Goal: Information Seeking & Learning: Compare options

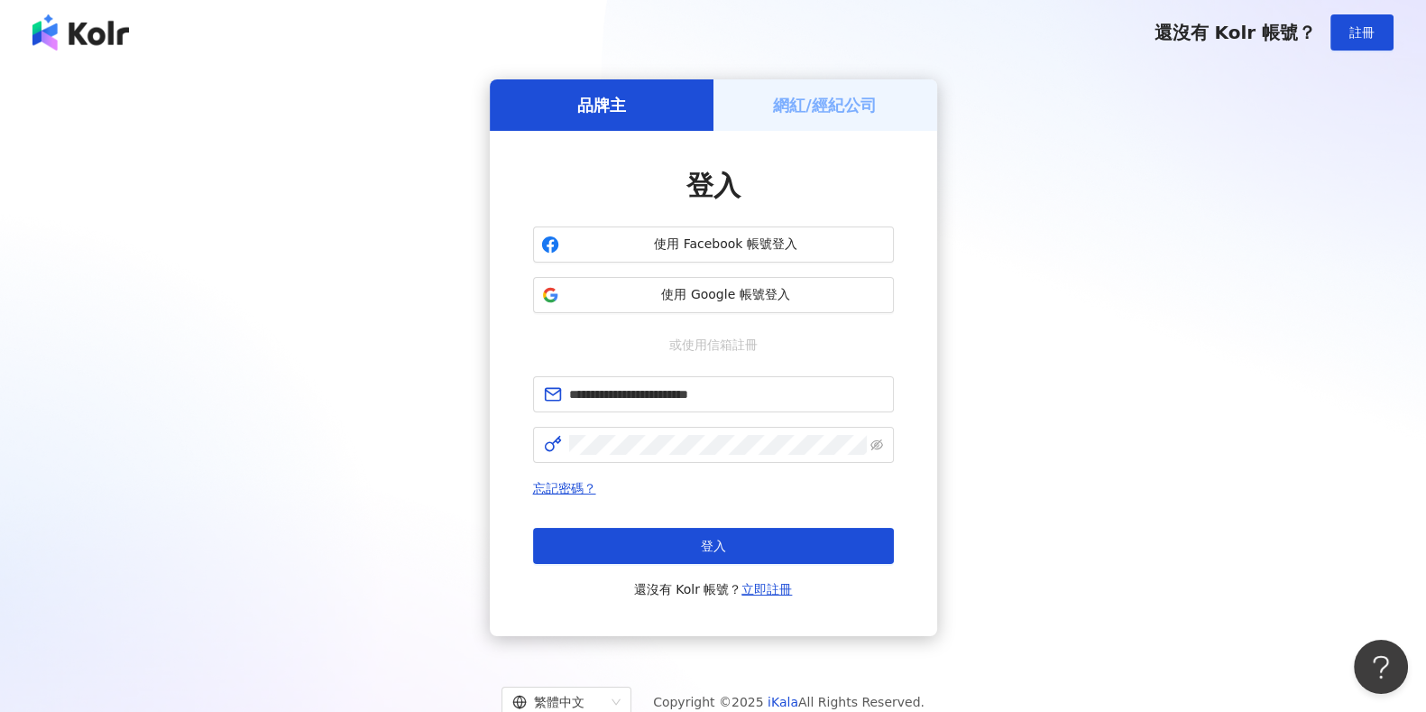
click at [1264, 421] on div "**********" at bounding box center [713, 357] width 1382 height 556
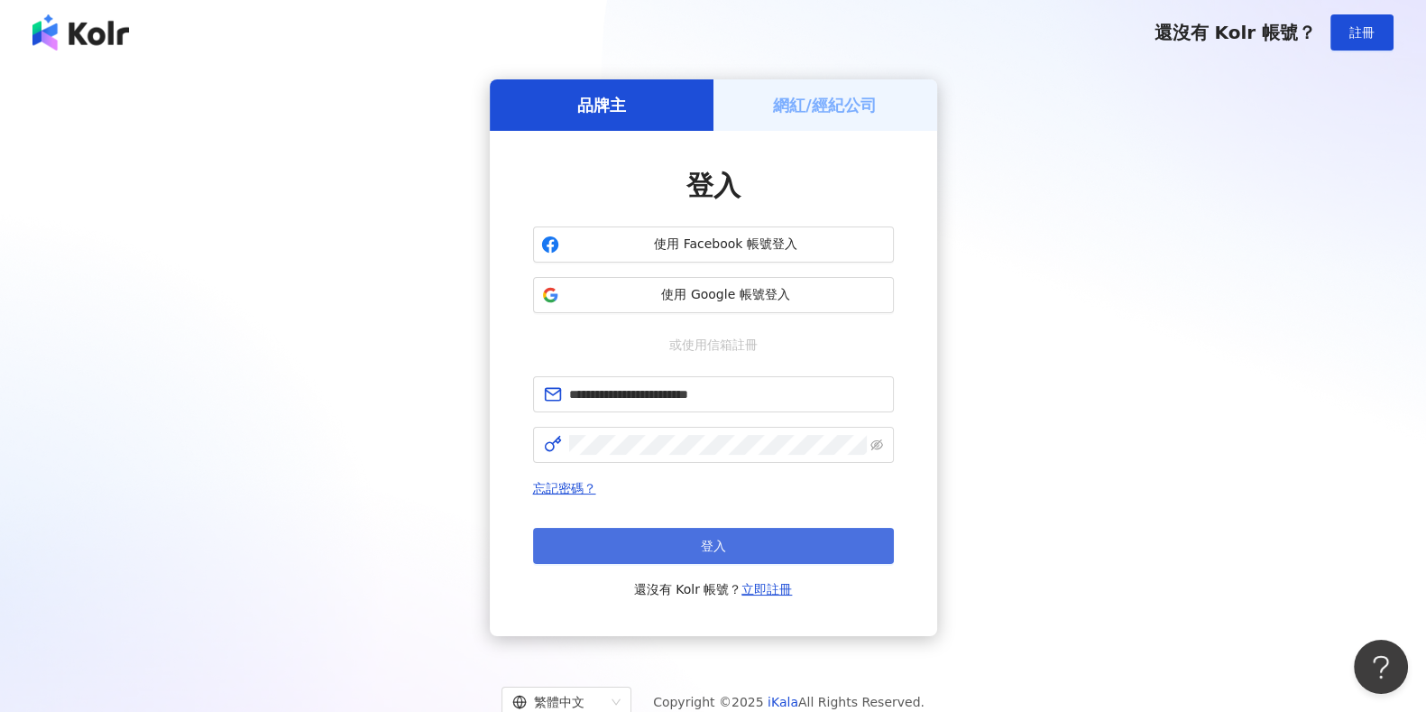
click at [705, 543] on span "登入" at bounding box center [713, 545] width 25 height 14
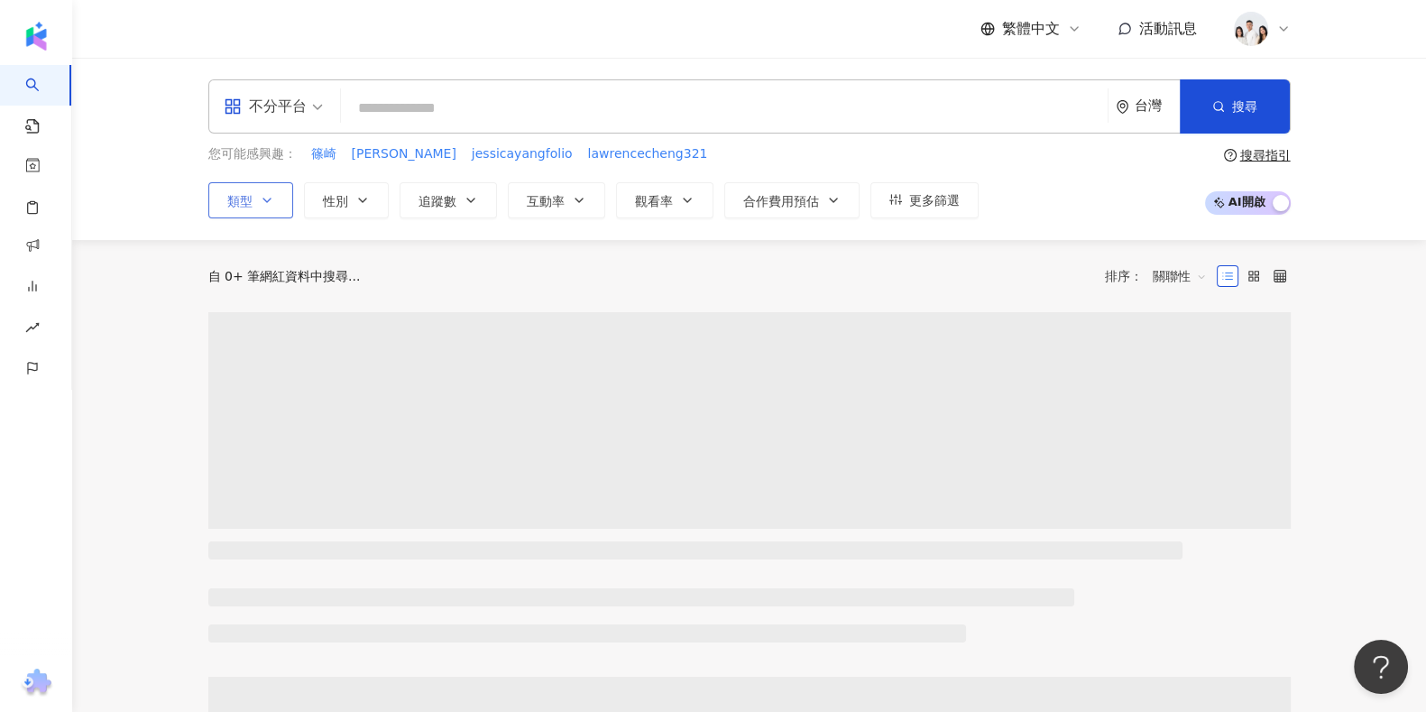
click at [234, 204] on span "類型" at bounding box center [239, 201] width 25 height 14
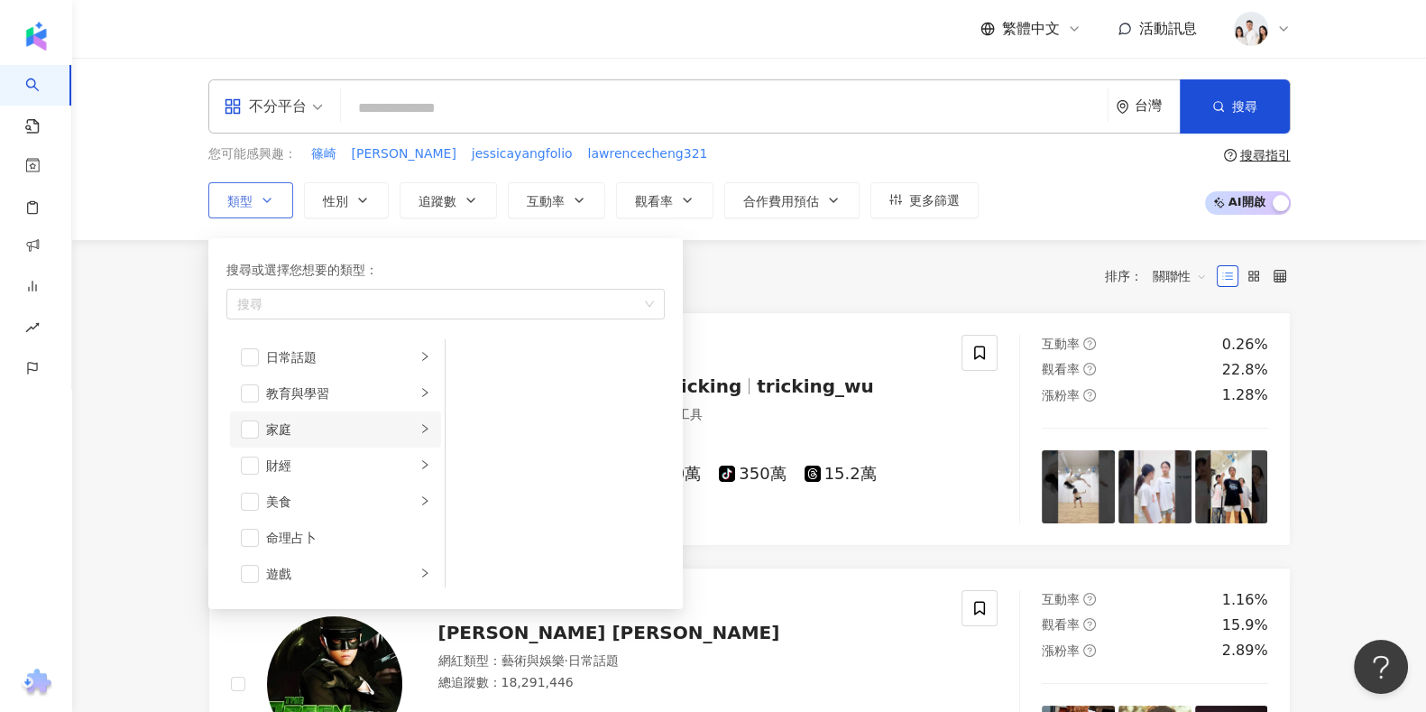
scroll to position [225, 0]
click at [419, 390] on icon "right" at bounding box center [424, 387] width 11 height 11
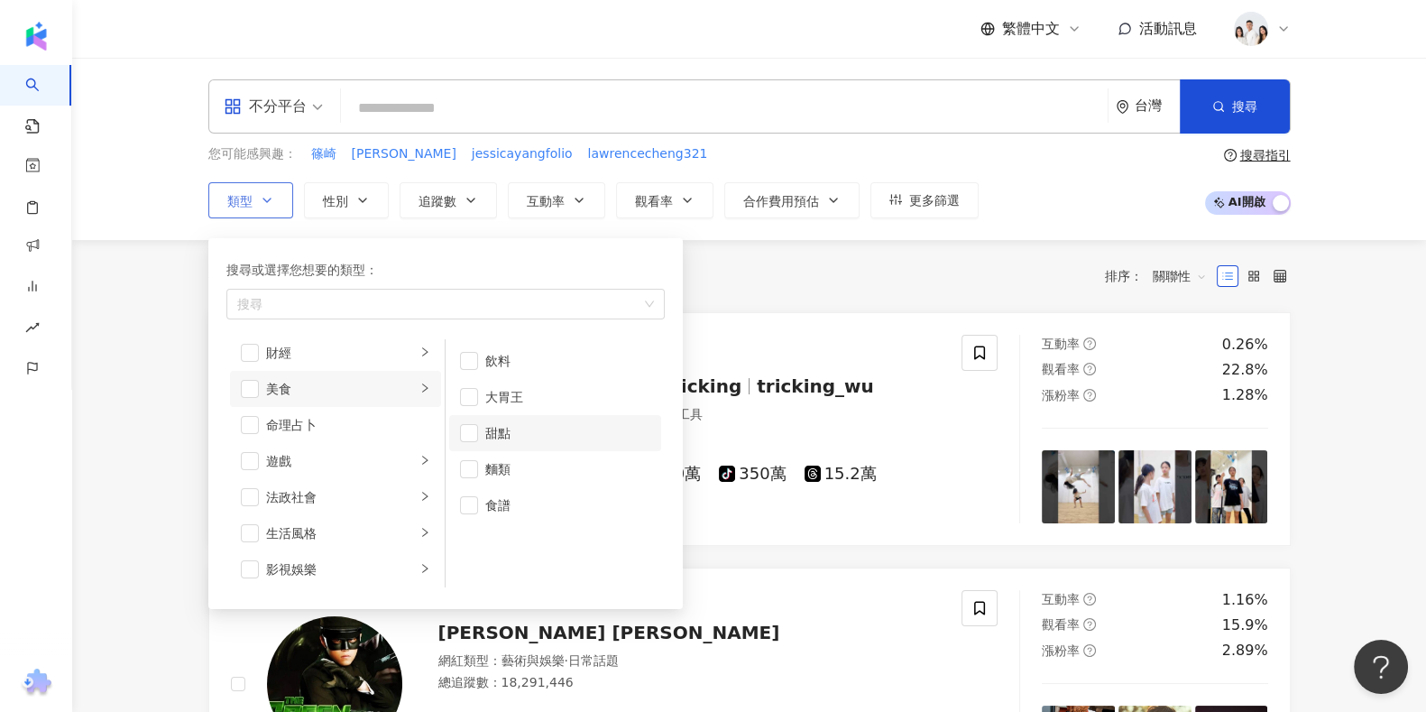
click at [527, 439] on div "甜點" at bounding box center [567, 433] width 165 height 20
click at [437, 196] on span "追蹤數" at bounding box center [437, 201] width 38 height 14
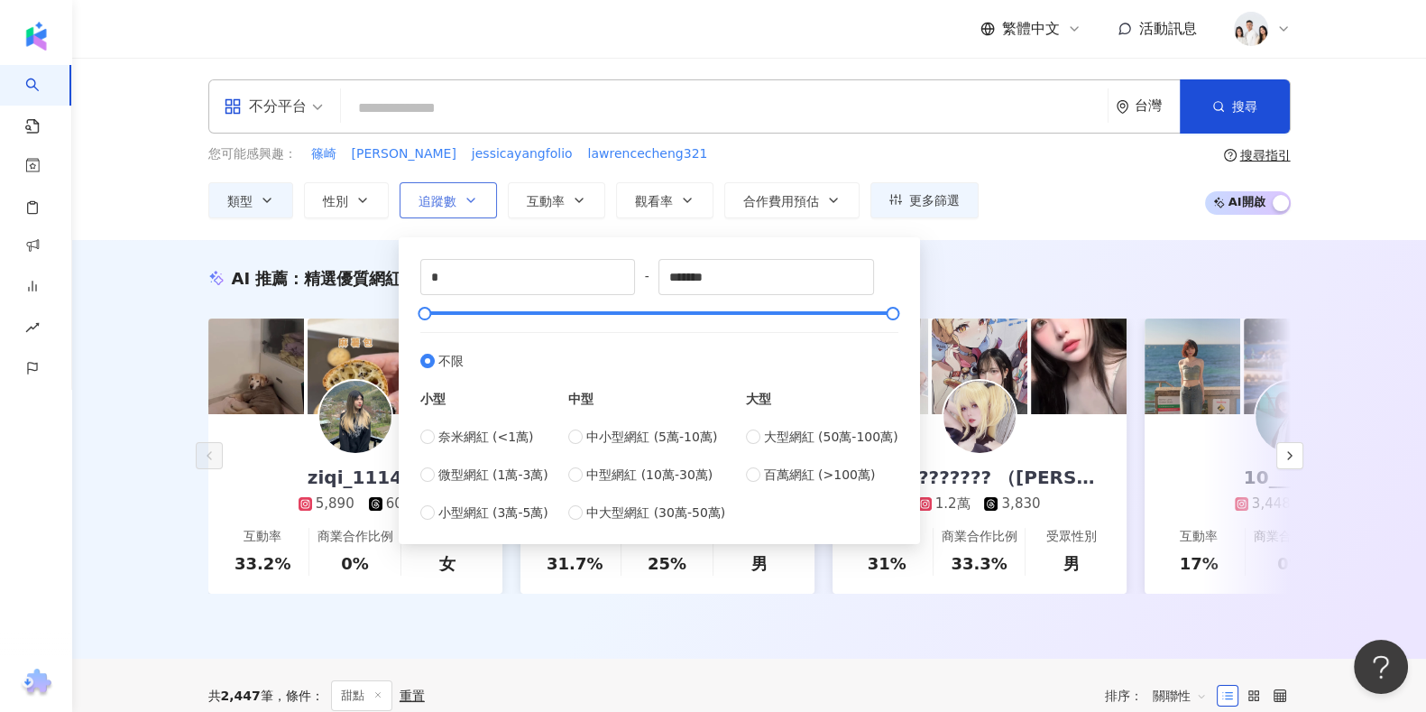
click at [474, 200] on icon "button" at bounding box center [471, 200] width 14 height 14
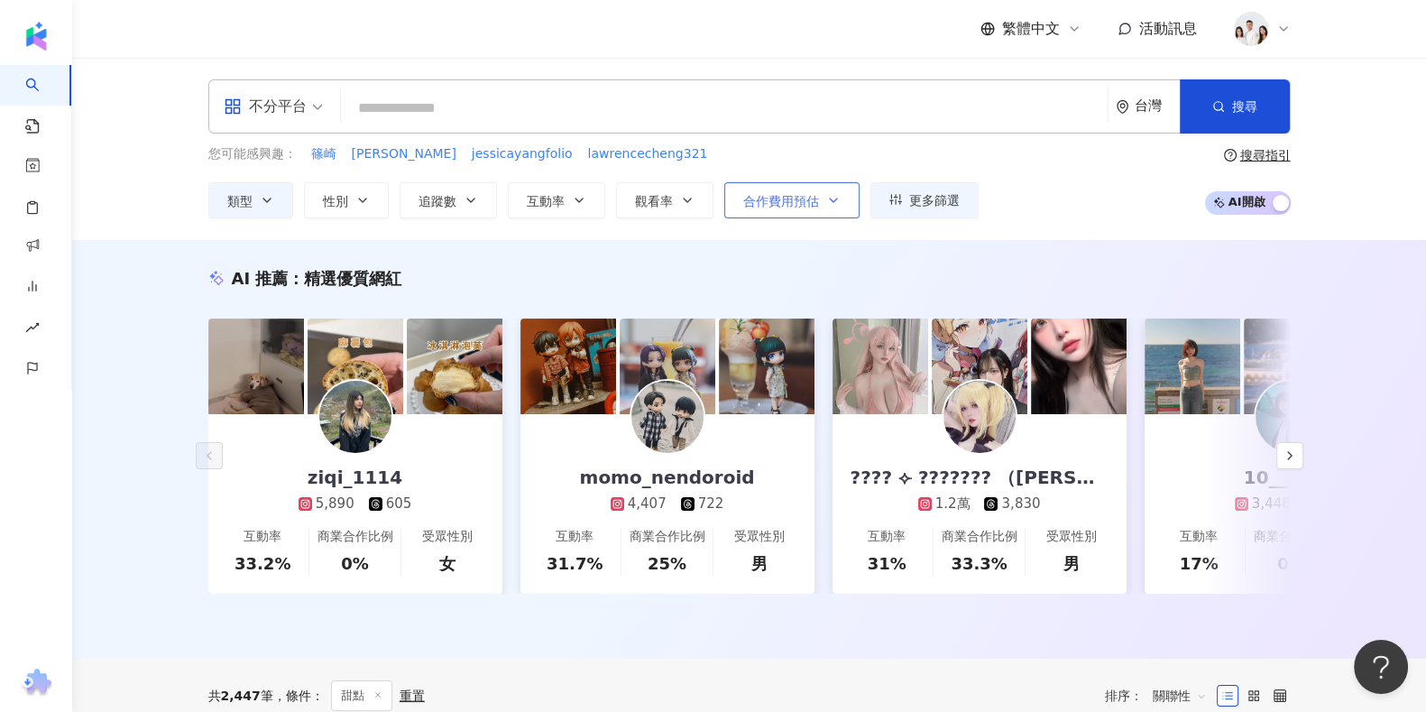
click at [758, 195] on span "合作費用預估" at bounding box center [781, 201] width 76 height 14
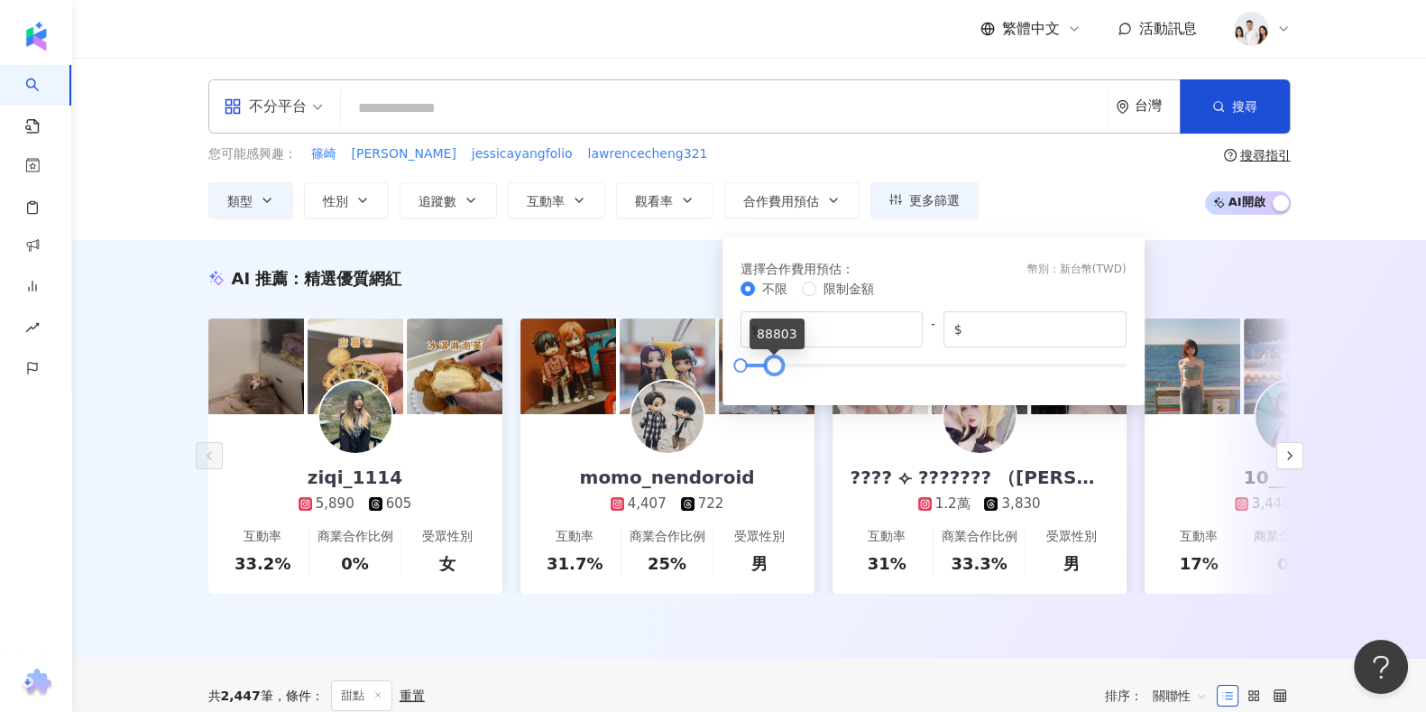
drag, startPoint x: 1128, startPoint y: 368, endPoint x: 776, endPoint y: 366, distance: 351.7
click at [776, 366] on div at bounding box center [774, 365] width 10 height 10
type input "*****"
click at [778, 366] on div at bounding box center [776, 365] width 10 height 10
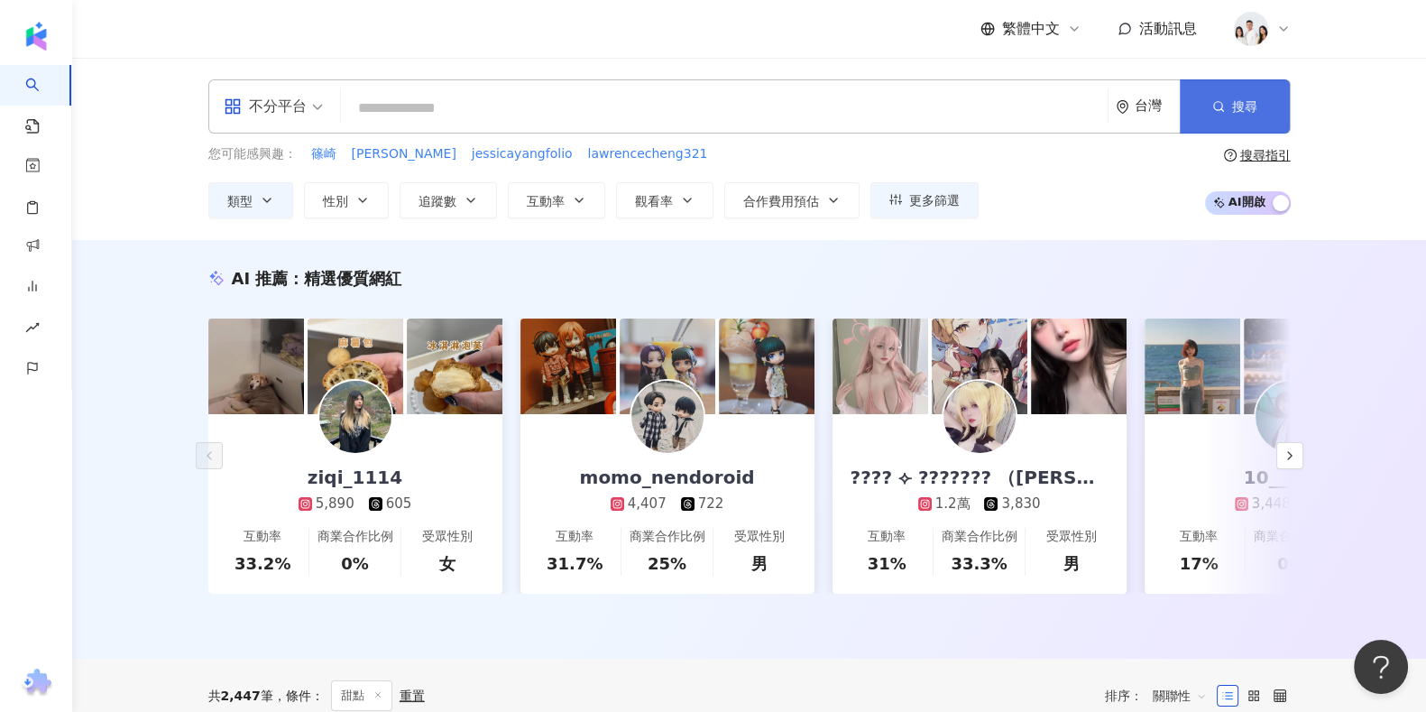
click at [1217, 109] on circle "button" at bounding box center [1217, 106] width 8 height 8
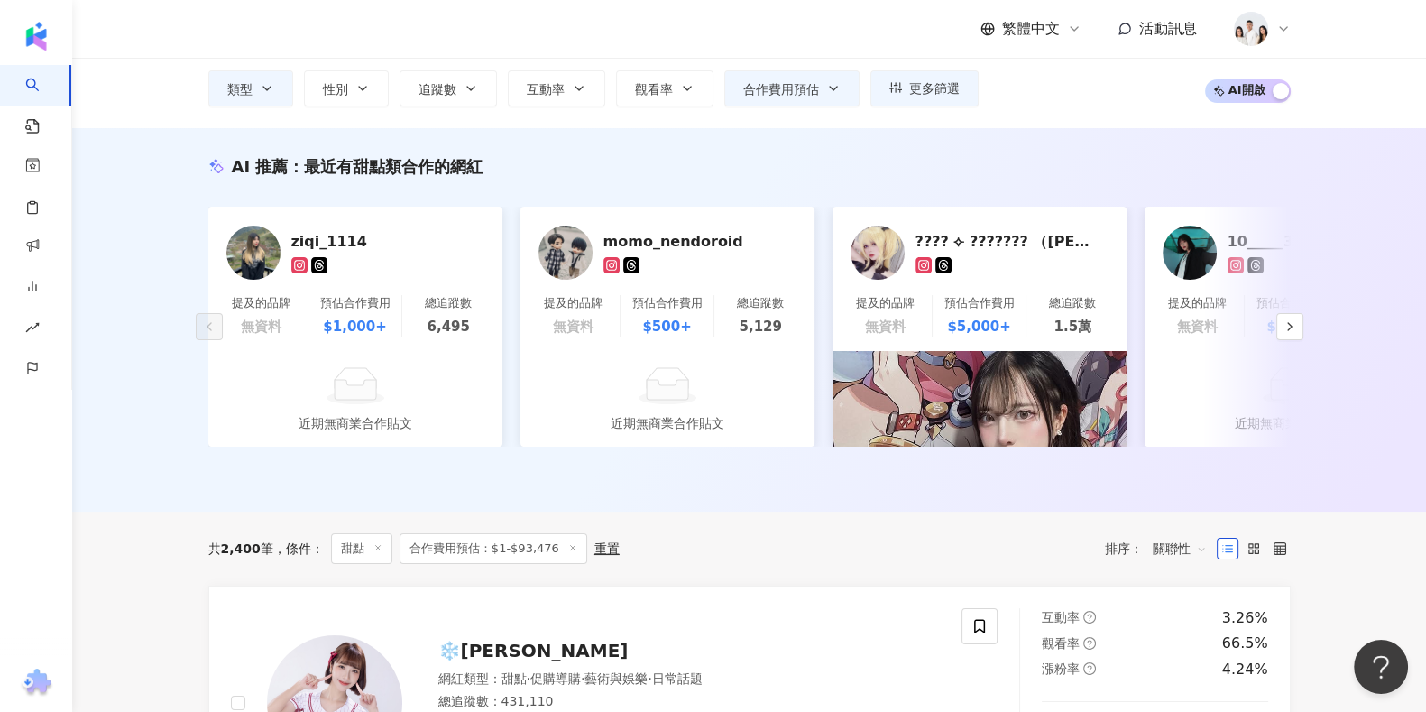
scroll to position [564, 0]
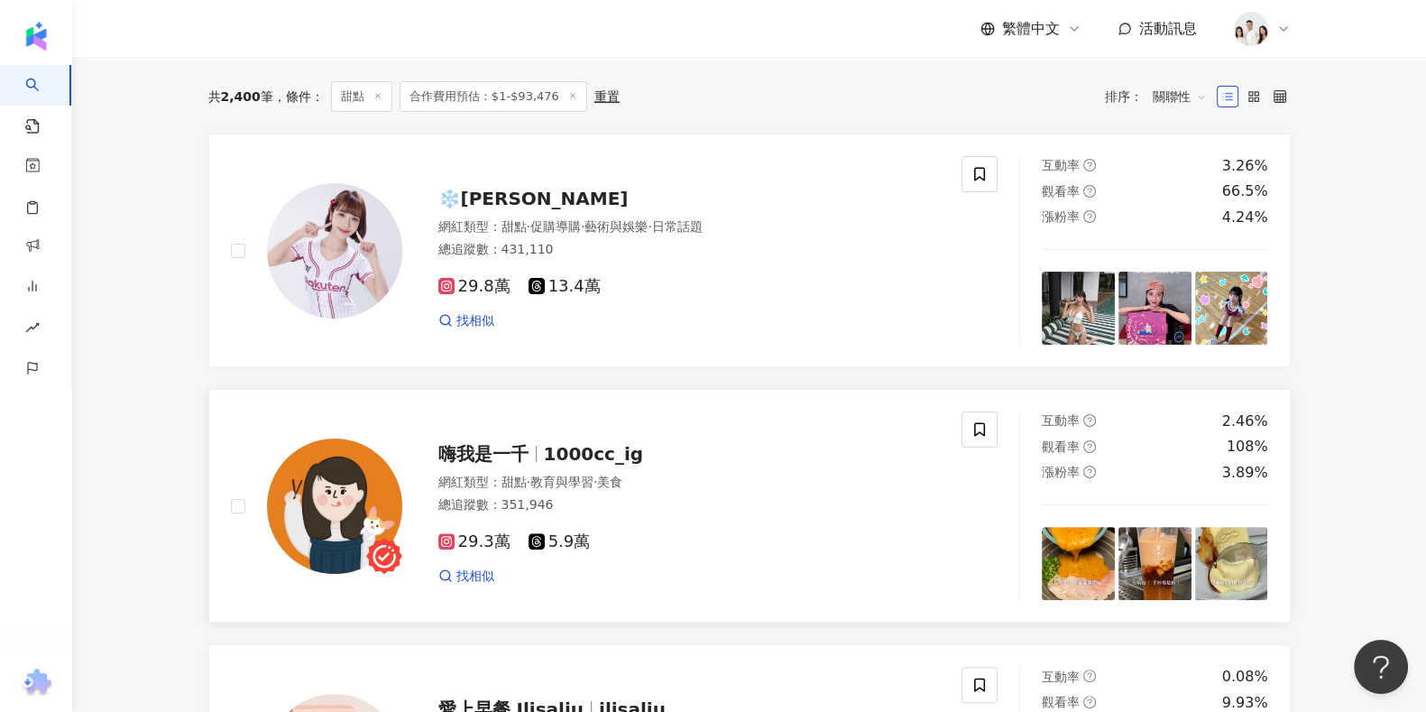
click at [516, 464] on span "嗨我是一千" at bounding box center [483, 454] width 90 height 22
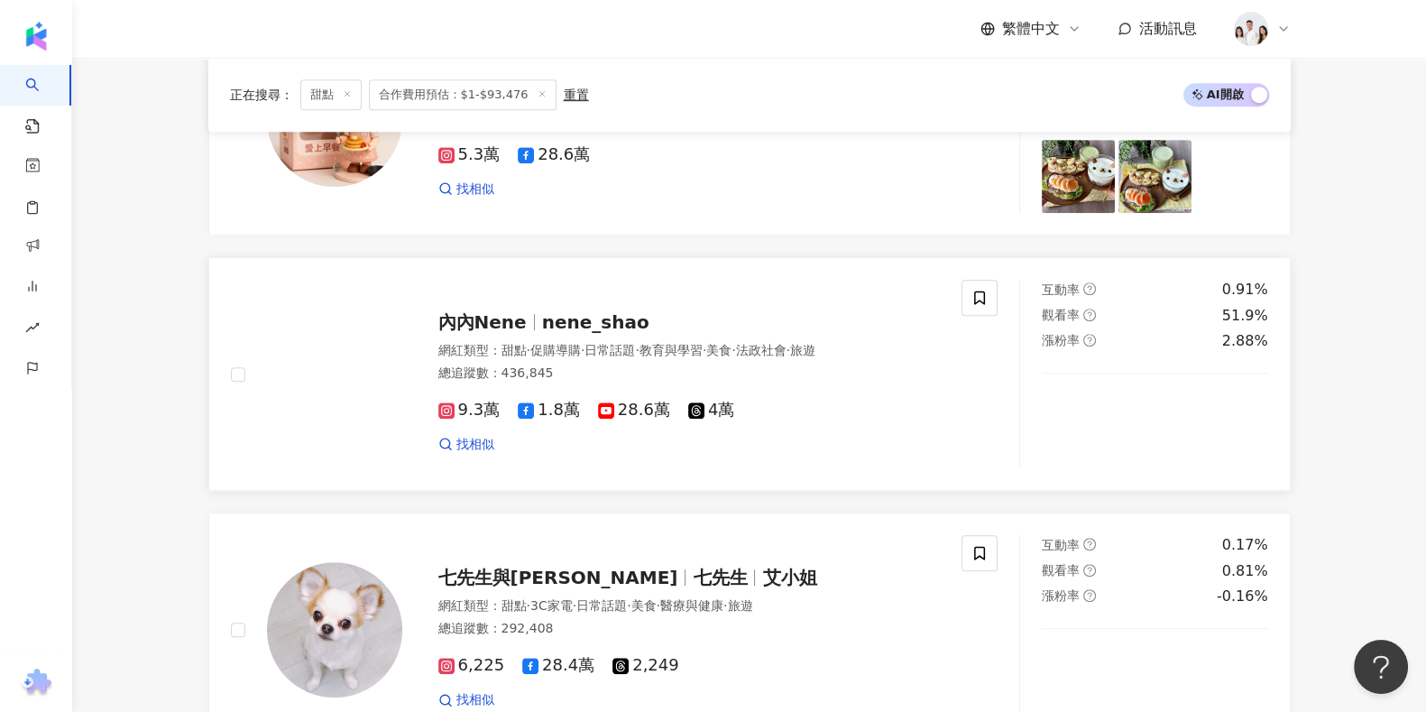
scroll to position [1240, 0]
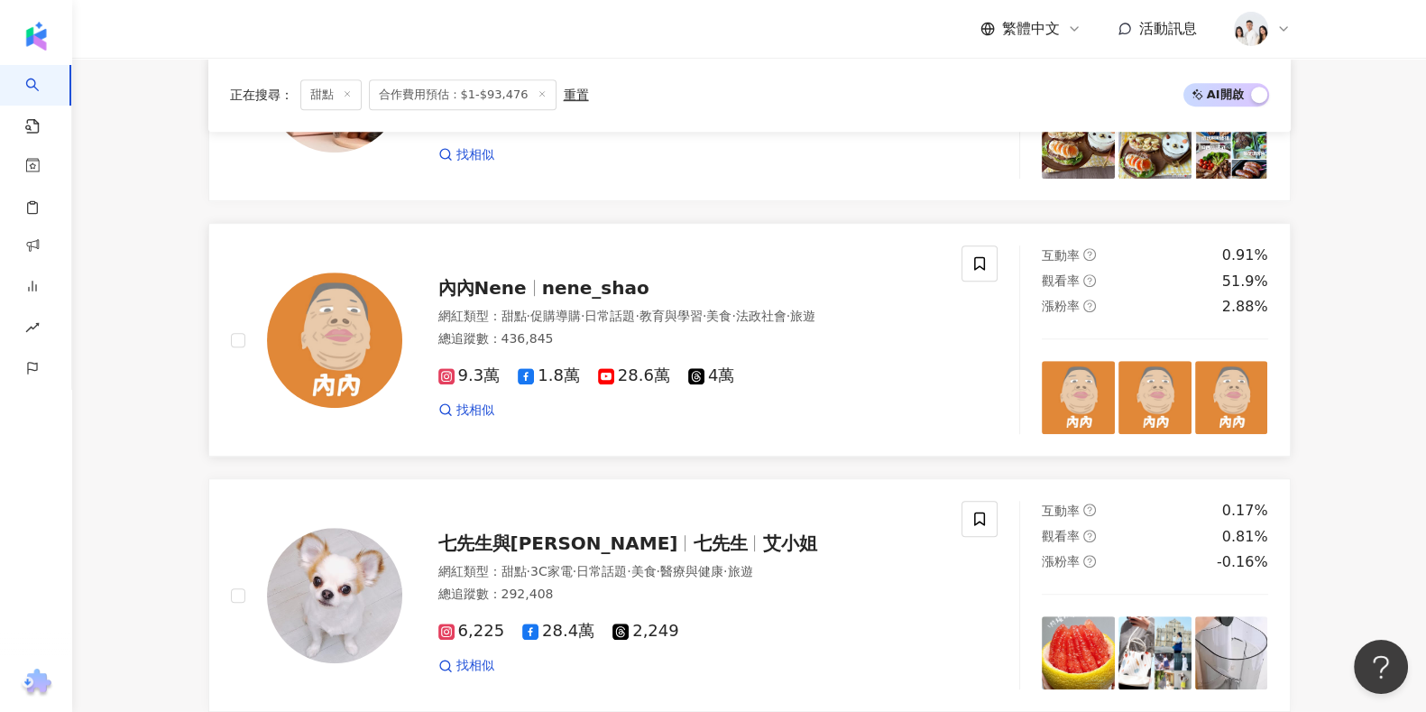
click at [568, 298] on span "nene_shao" at bounding box center [595, 288] width 107 height 22
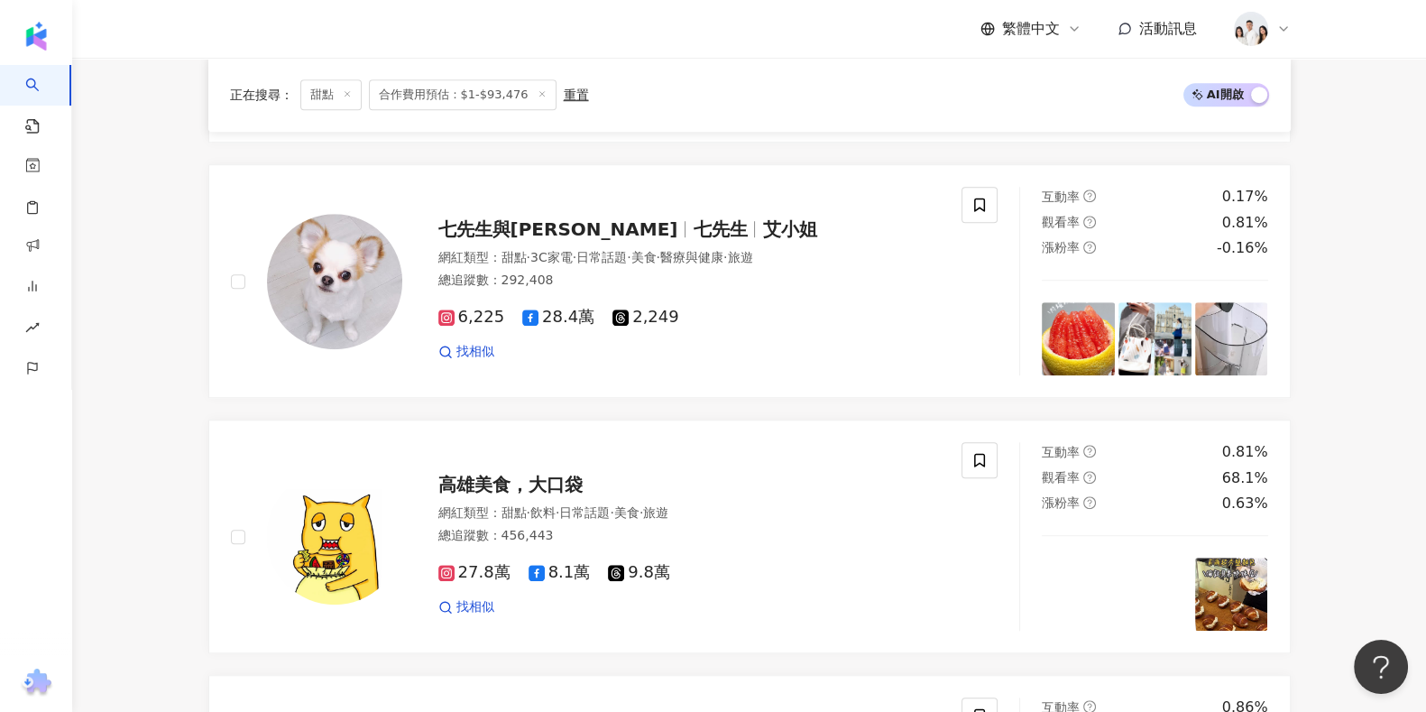
scroll to position [1577, 0]
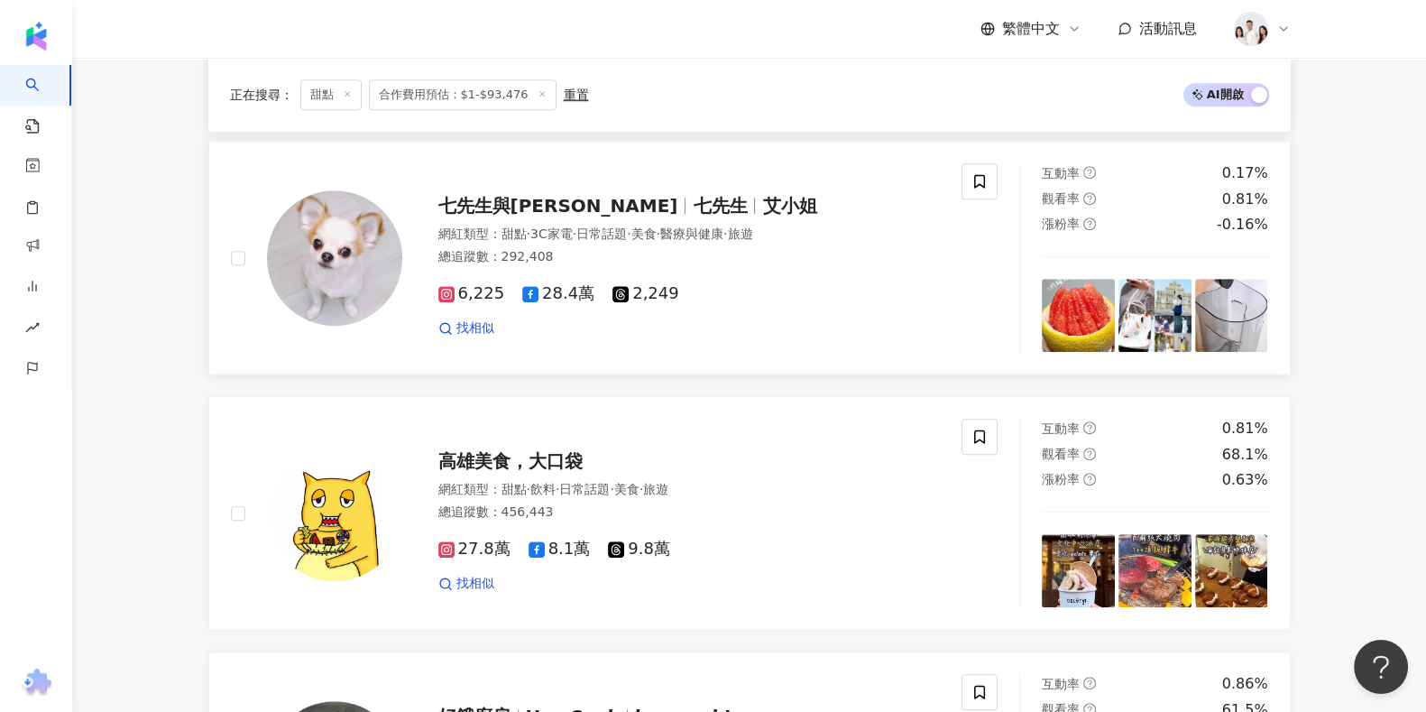
click at [754, 214] on div at bounding box center [754, 205] width 1 height 16
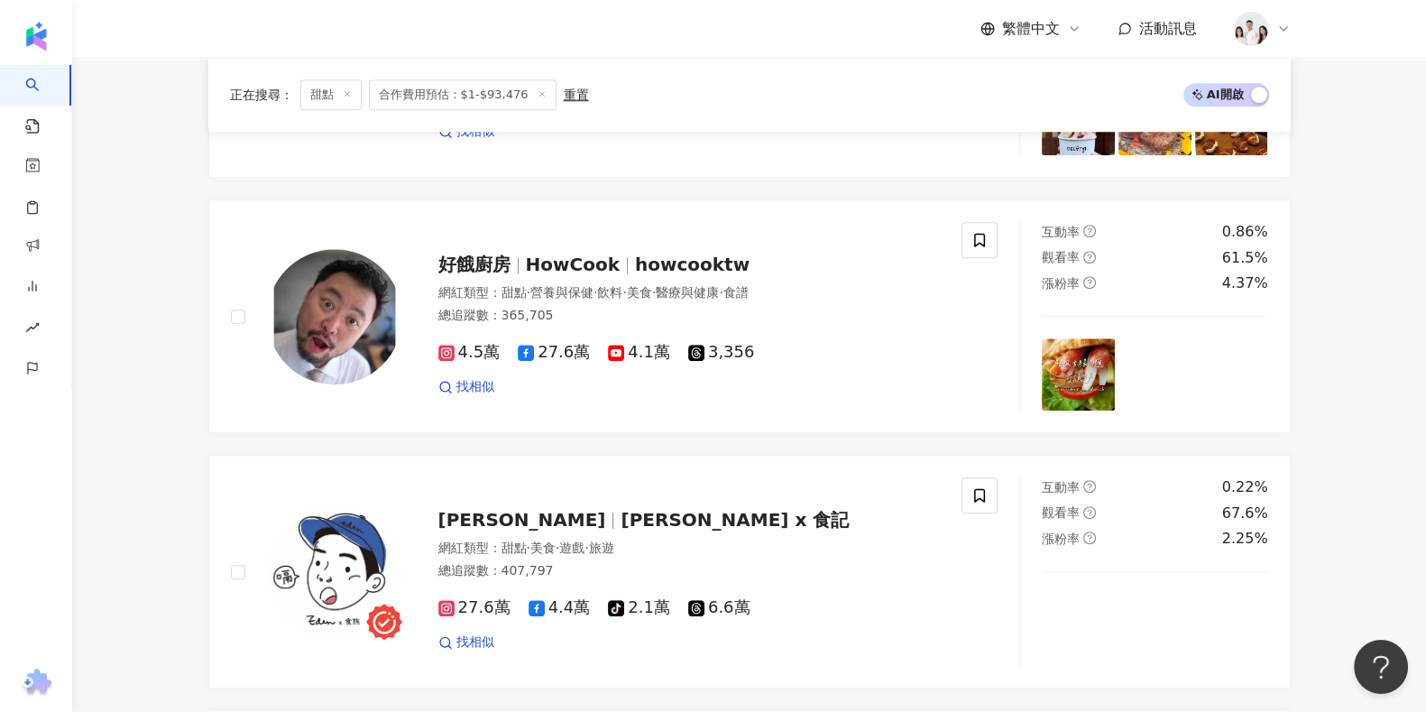
scroll to position [2254, 0]
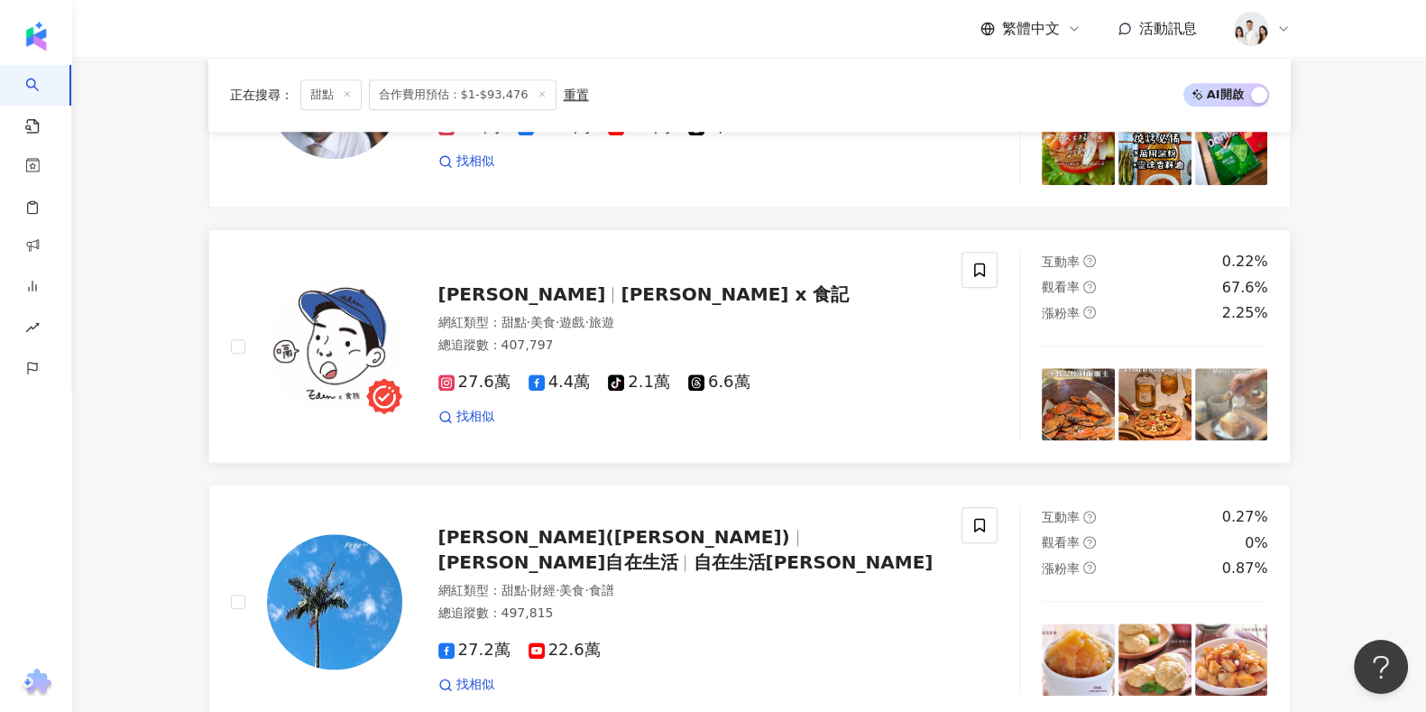
click at [620, 301] on span "Eden Lin x 食記" at bounding box center [734, 294] width 228 height 22
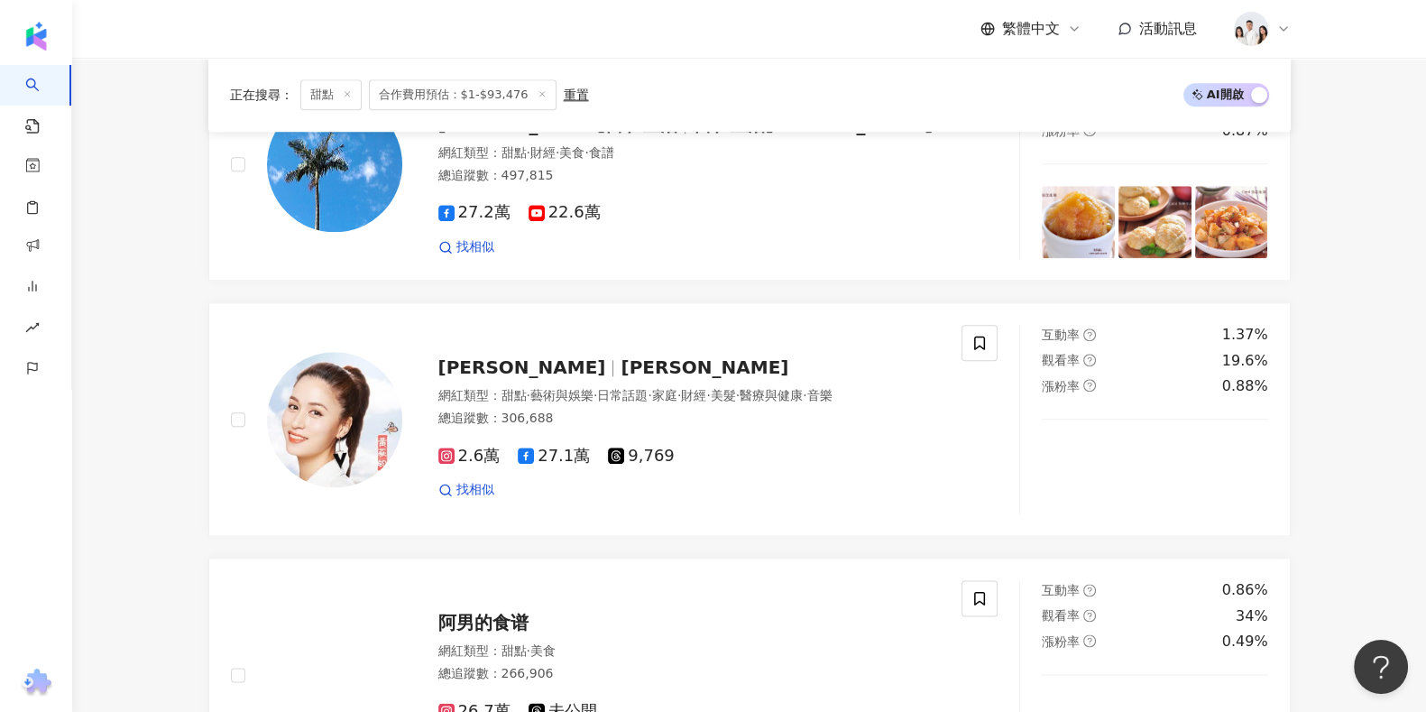
scroll to position [2705, 0]
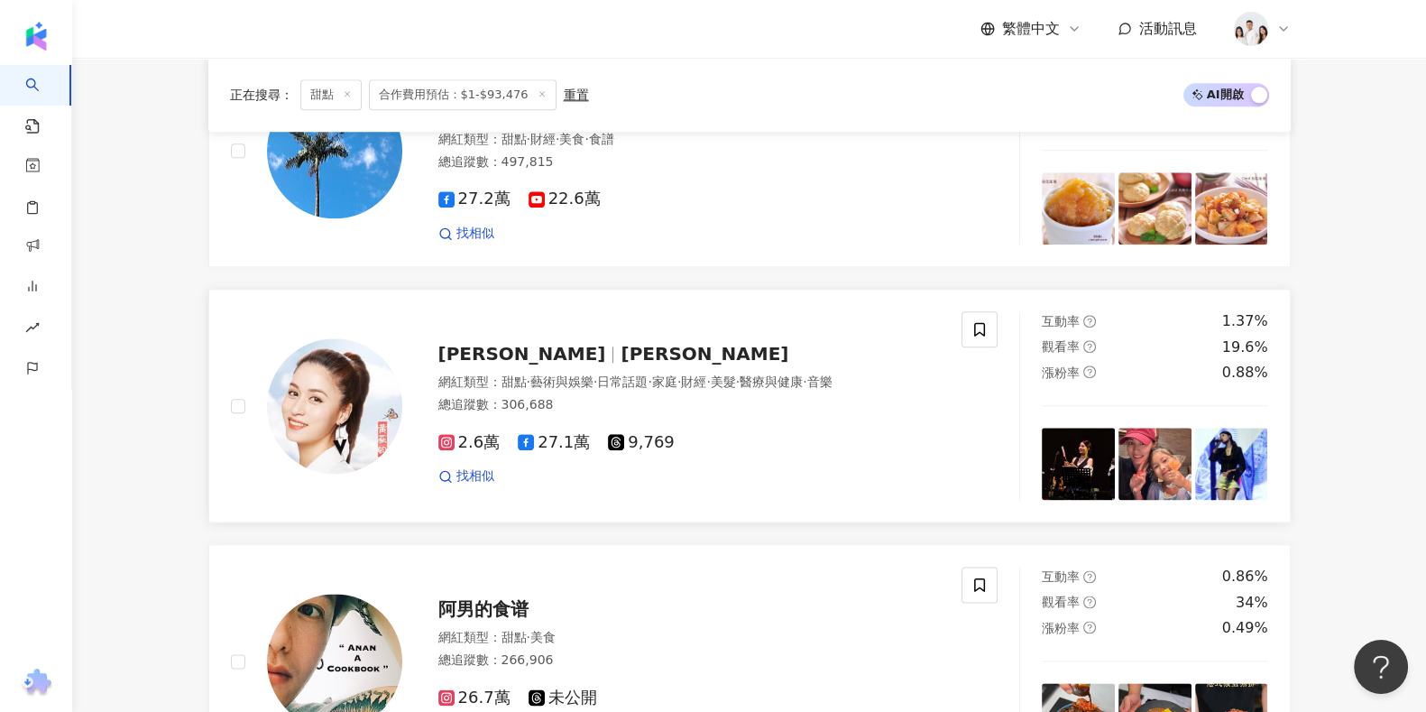
click at [537, 359] on span "黃荻鈞 Debbie Huang" at bounding box center [522, 354] width 168 height 22
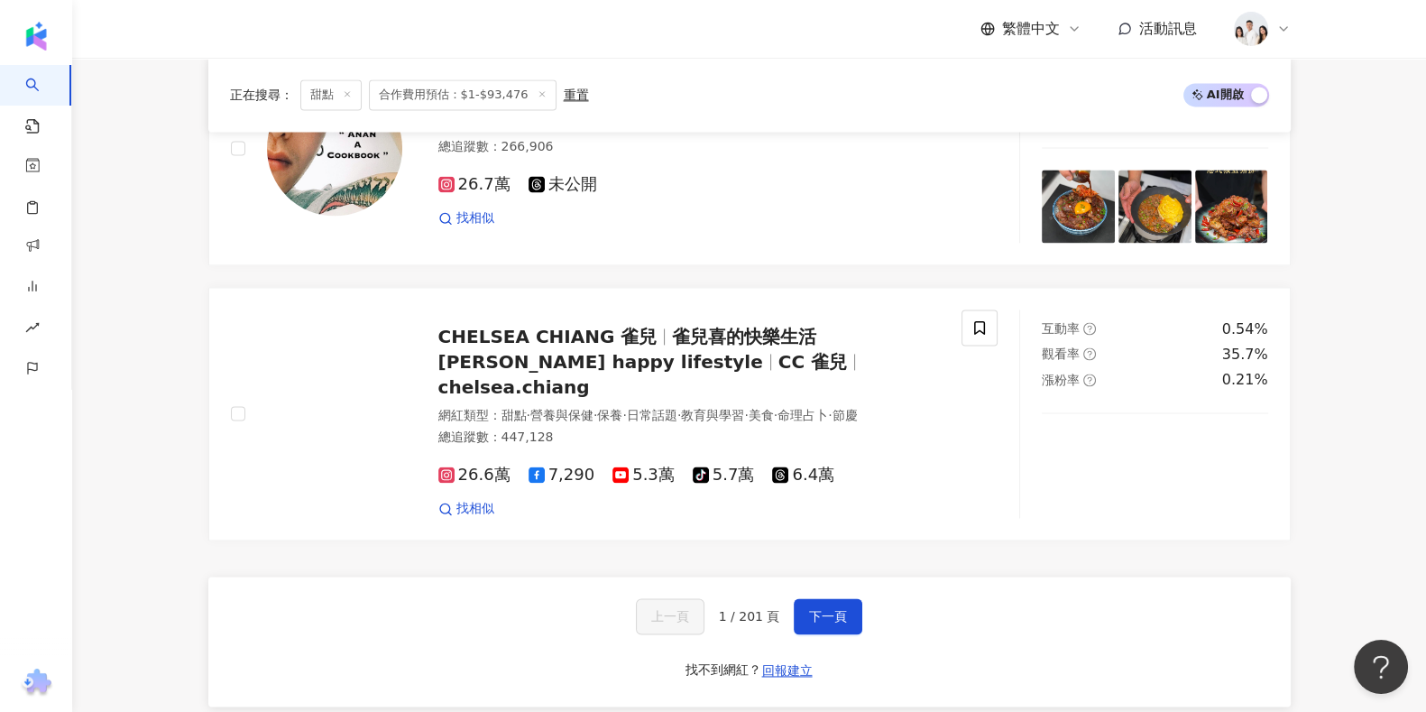
scroll to position [3268, 0]
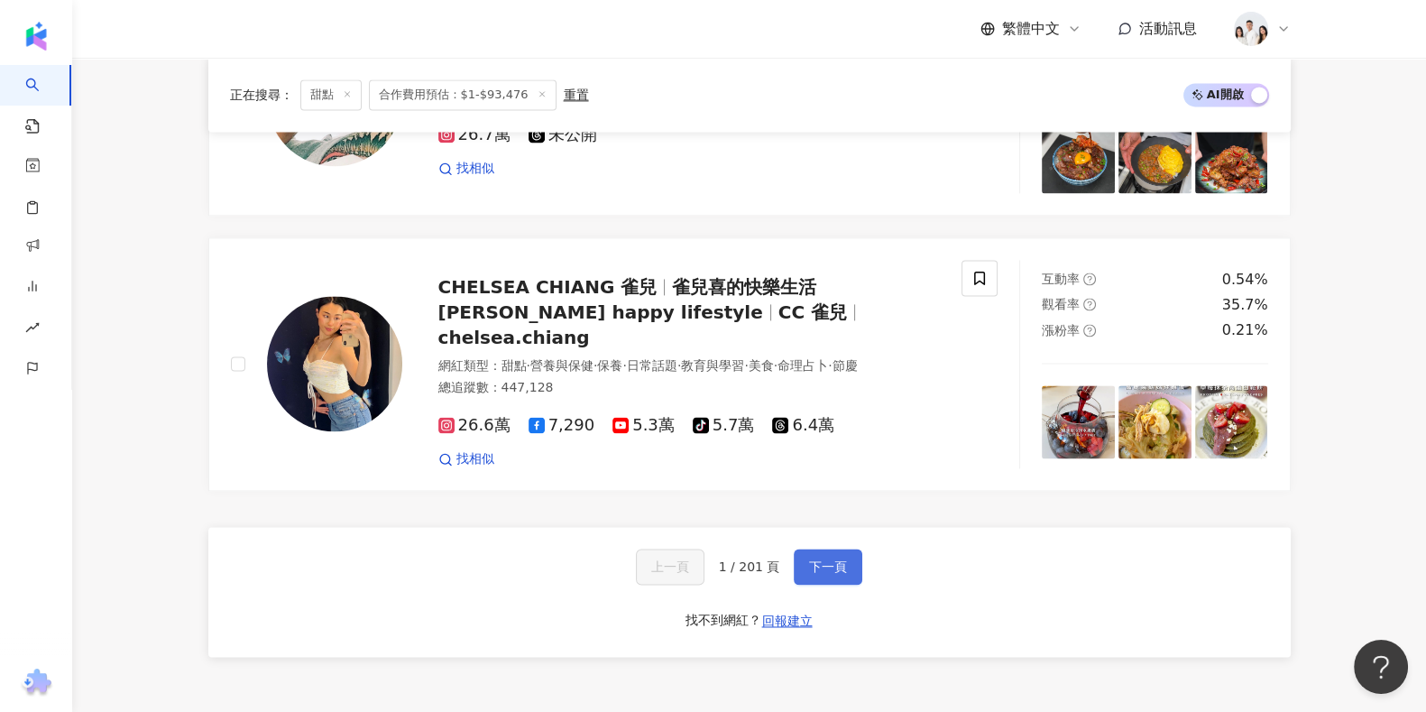
click at [814, 569] on span "下一頁" at bounding box center [828, 566] width 38 height 14
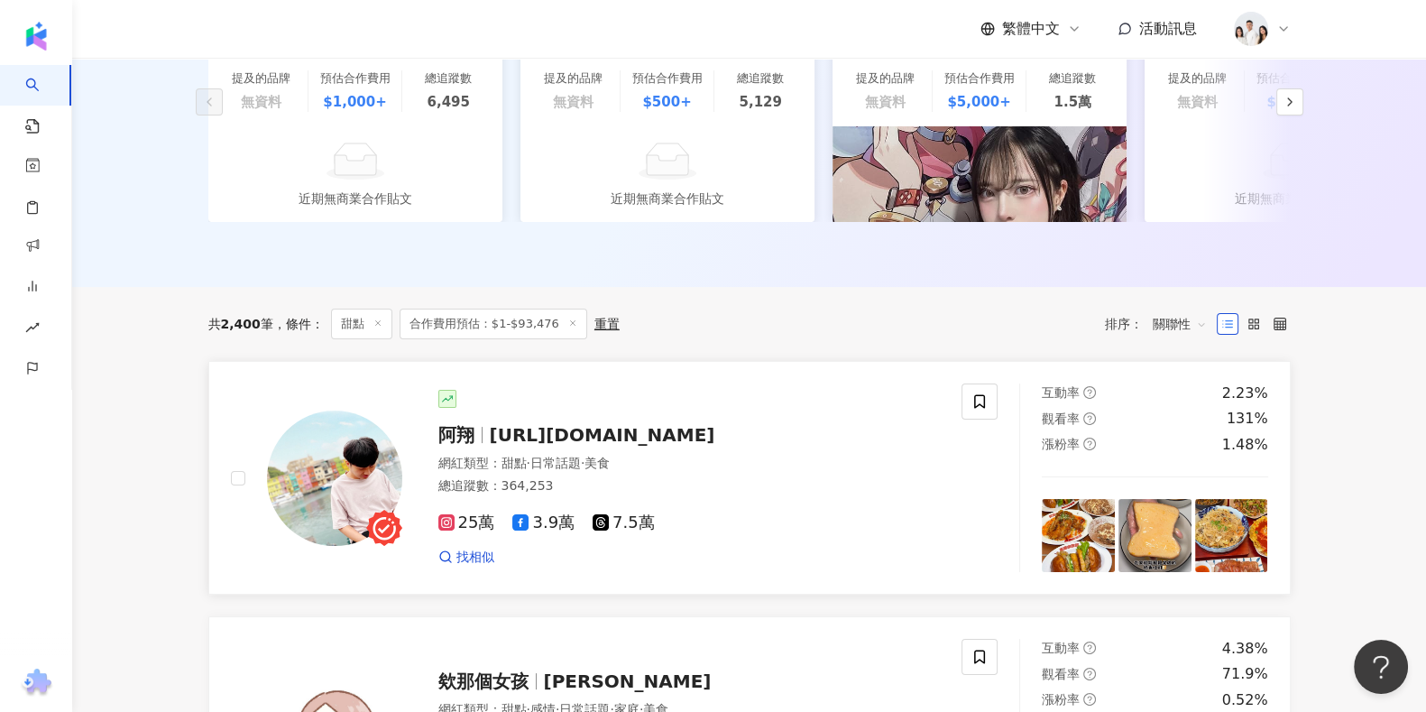
scroll to position [338, 0]
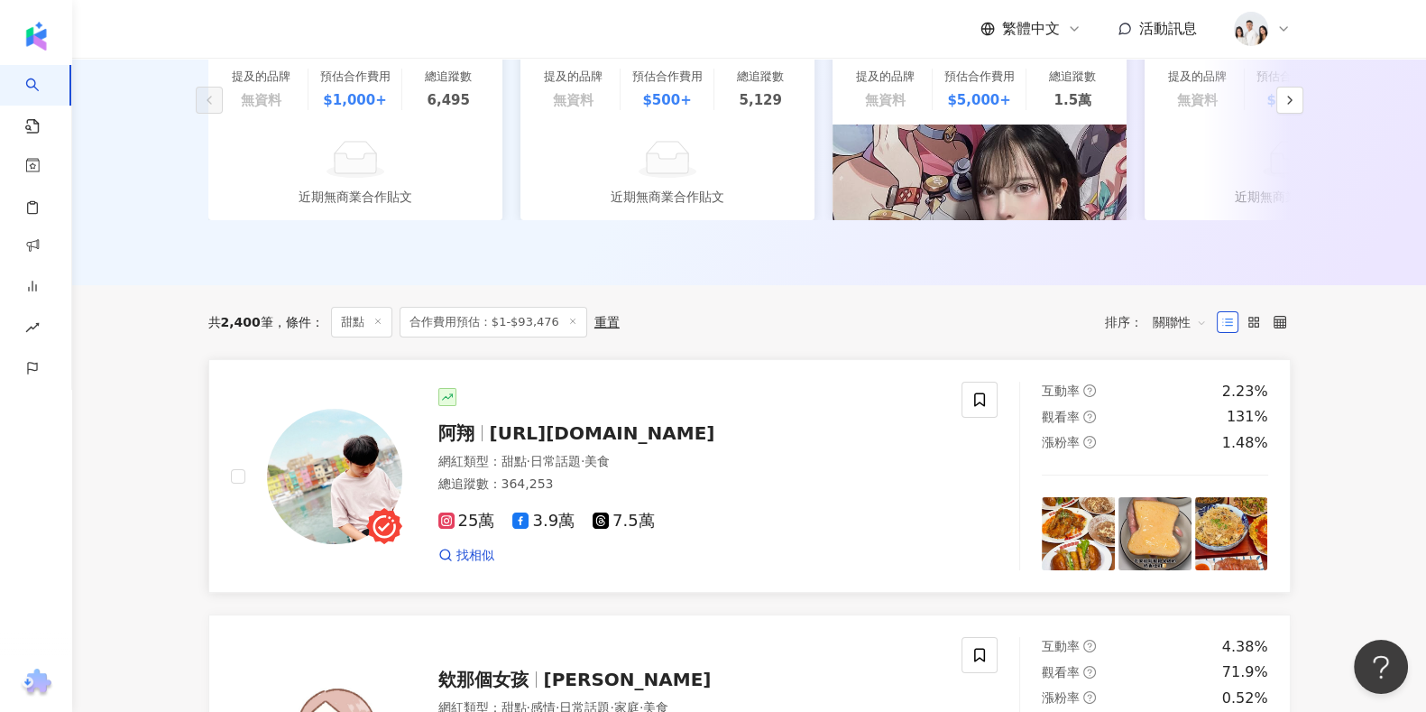
click at [600, 444] on span "hsiang_food.travel" at bounding box center [602, 433] width 225 height 22
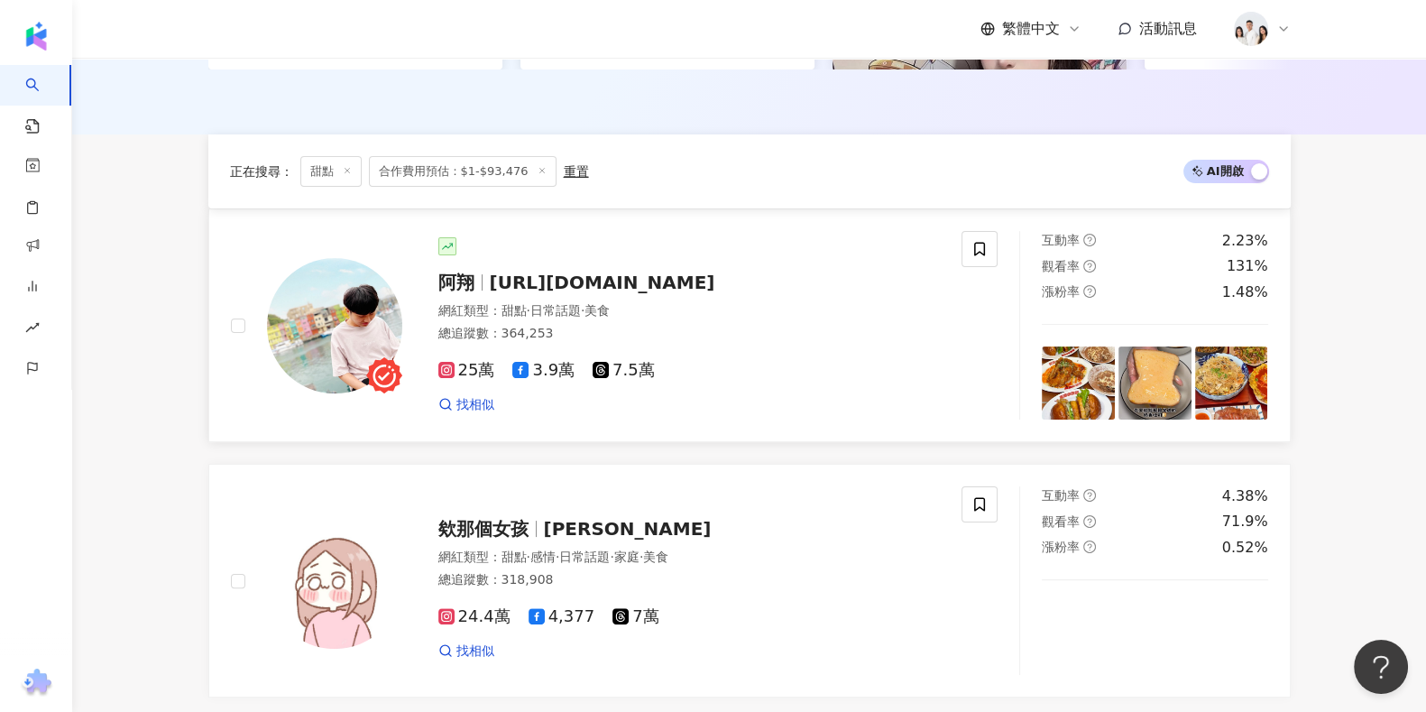
scroll to position [788, 0]
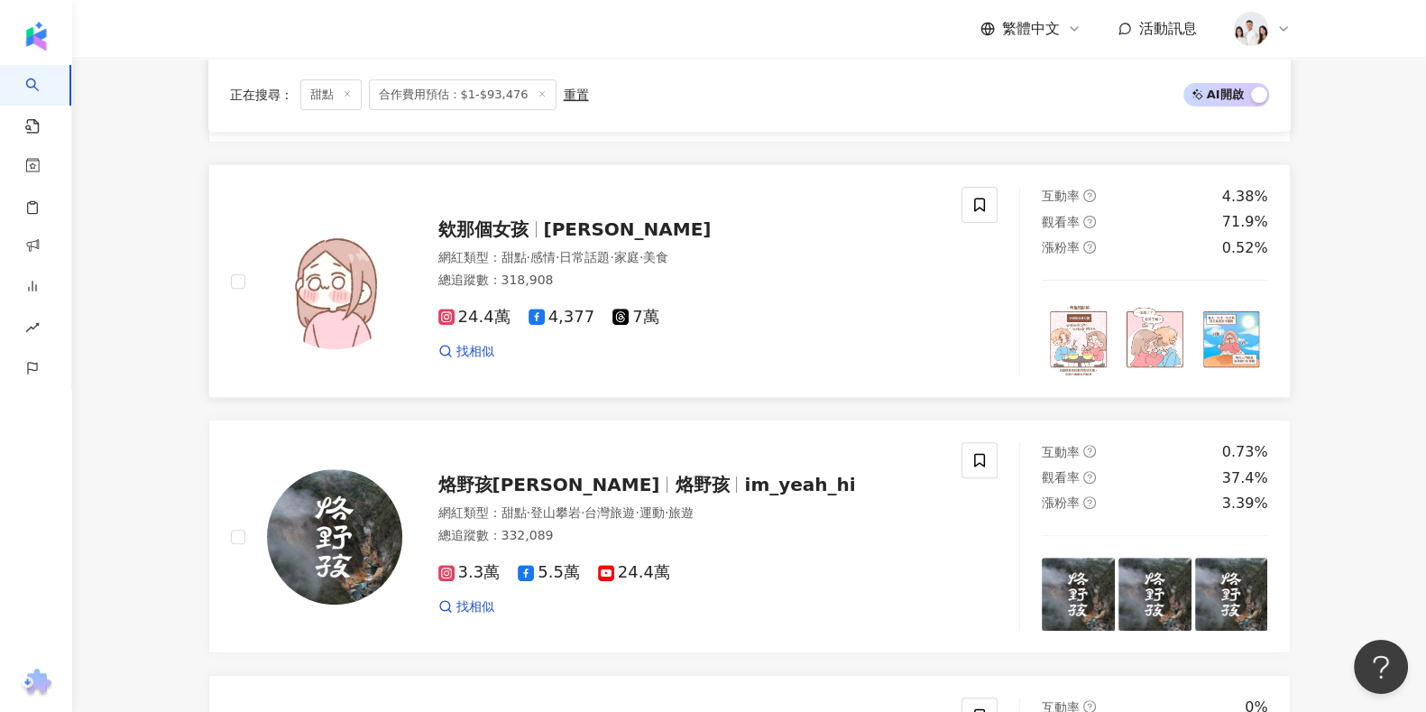
click at [499, 240] on span "欸那個女孩" at bounding box center [483, 229] width 90 height 22
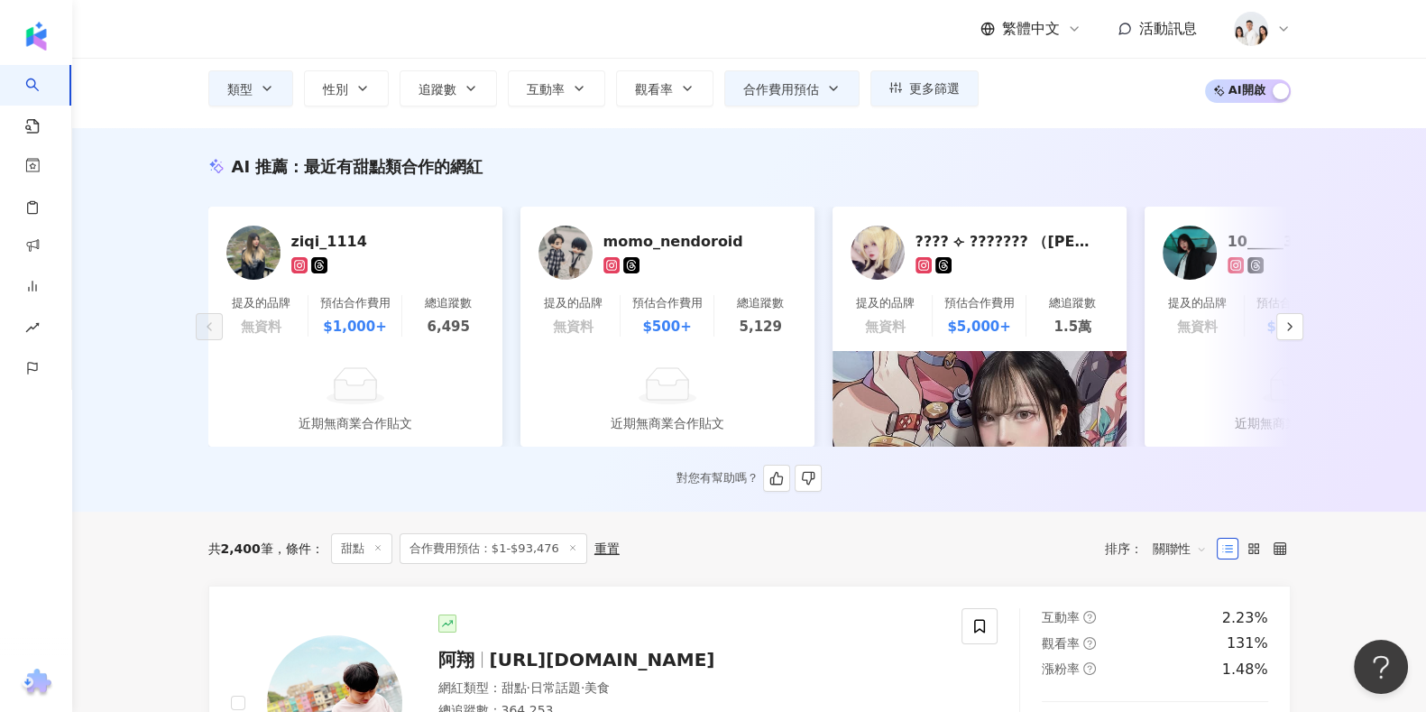
scroll to position [0, 0]
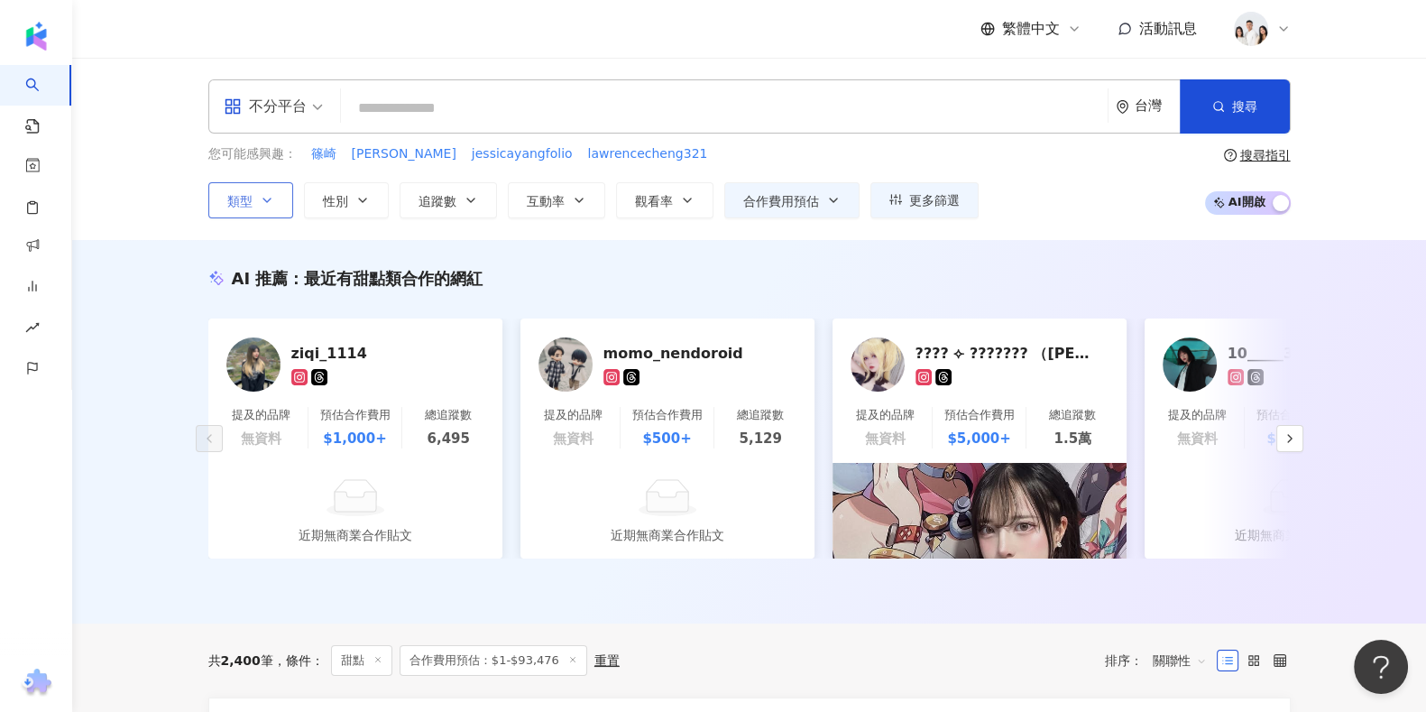
click at [272, 204] on icon "button" at bounding box center [267, 200] width 14 height 14
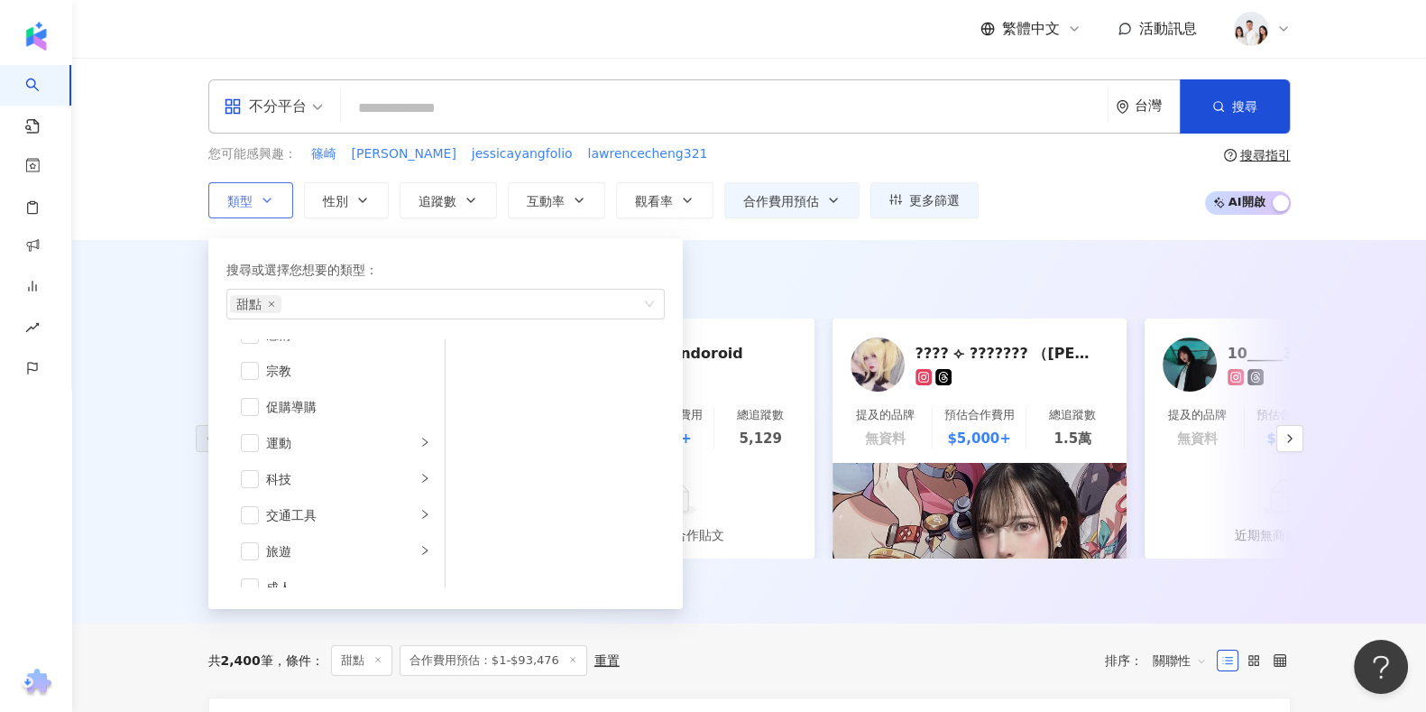
scroll to position [624, 0]
click at [400, 529] on li "旅遊" at bounding box center [335, 530] width 211 height 36
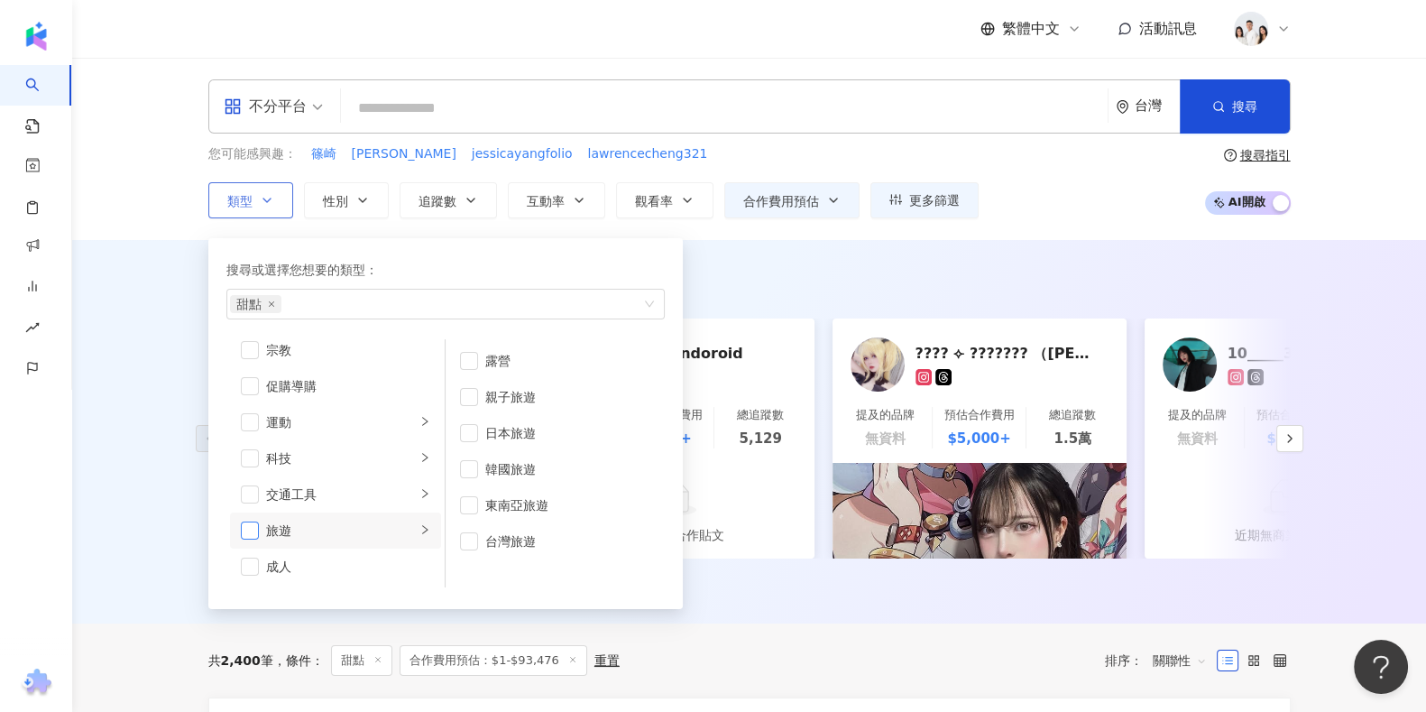
click at [251, 528] on span "button" at bounding box center [250, 530] width 18 height 18
click at [470, 358] on span "button" at bounding box center [469, 361] width 18 height 18
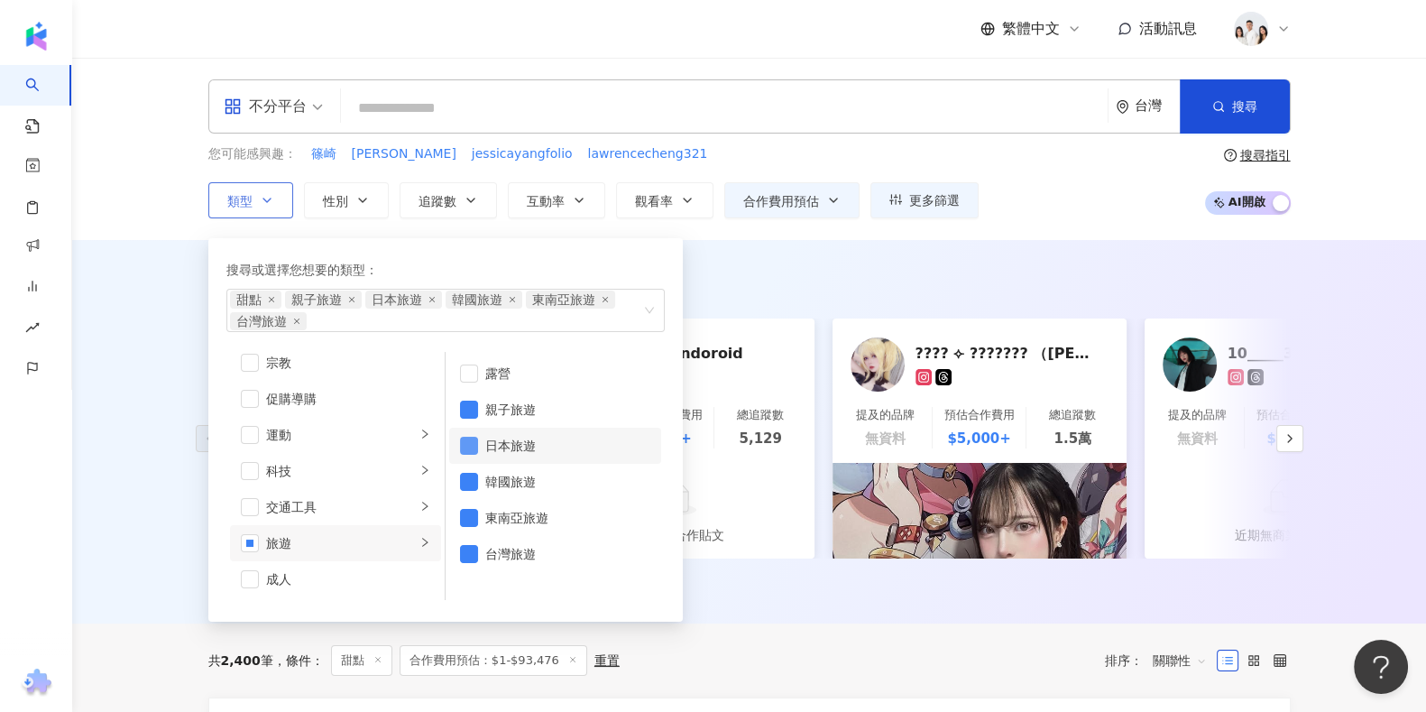
click at [469, 444] on span "button" at bounding box center [469, 445] width 18 height 18
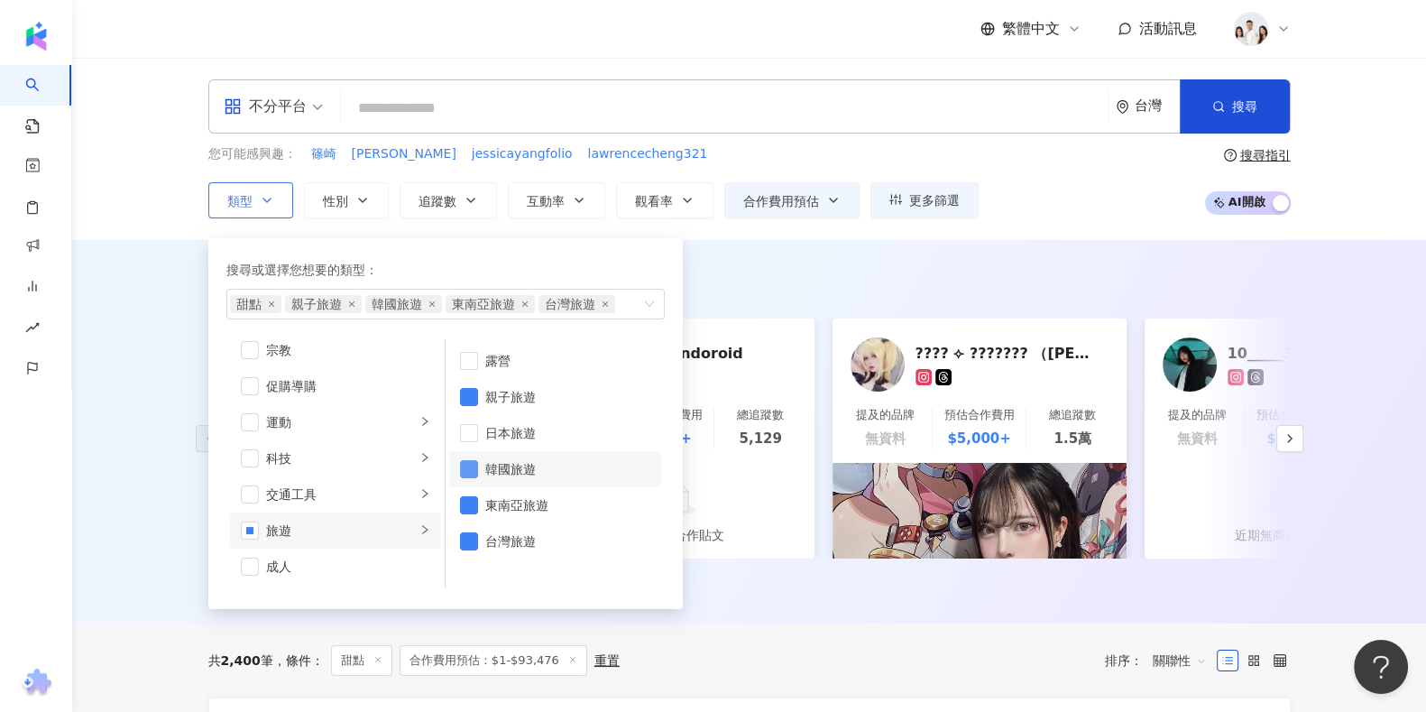
click at [476, 469] on span "button" at bounding box center [469, 469] width 18 height 18
click at [474, 507] on span "button" at bounding box center [469, 505] width 18 height 18
click at [478, 543] on li "台灣旅遊" at bounding box center [555, 541] width 212 height 36
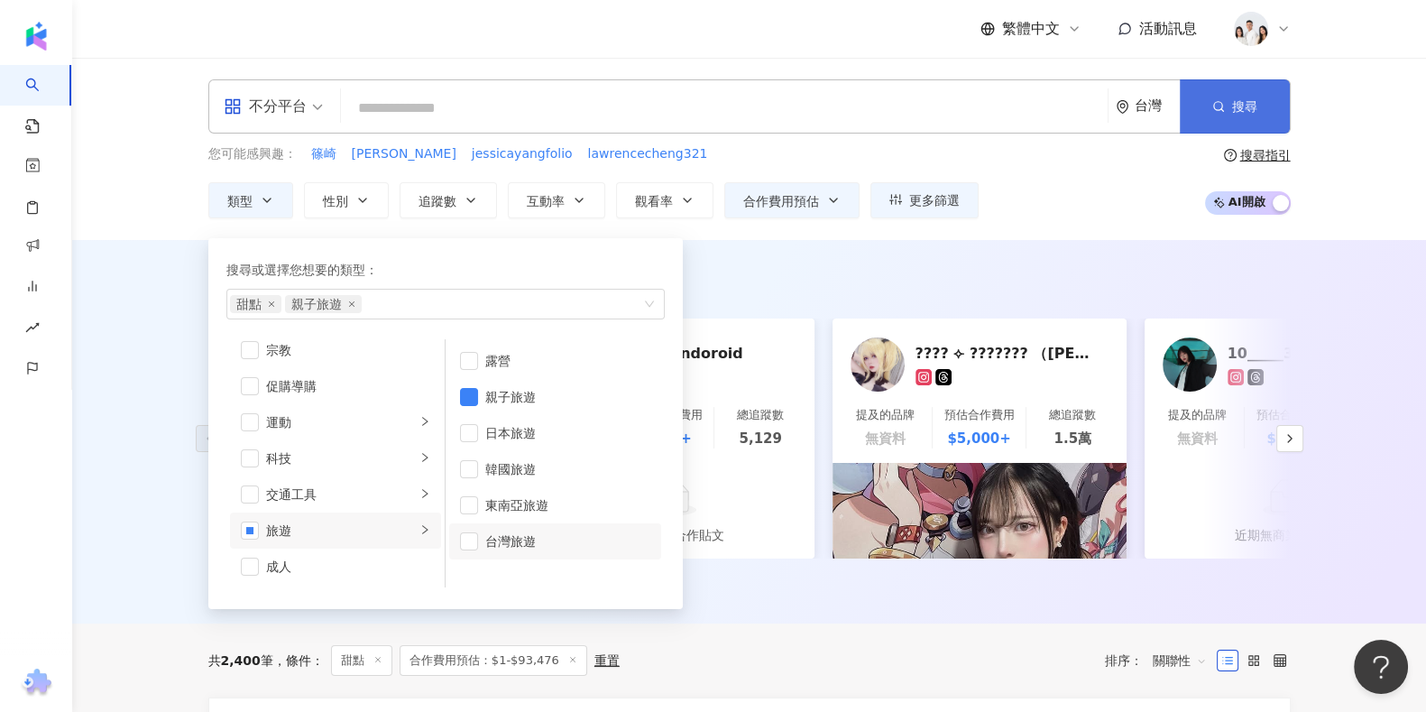
click at [1194, 115] on button "搜尋" at bounding box center [1235, 106] width 110 height 54
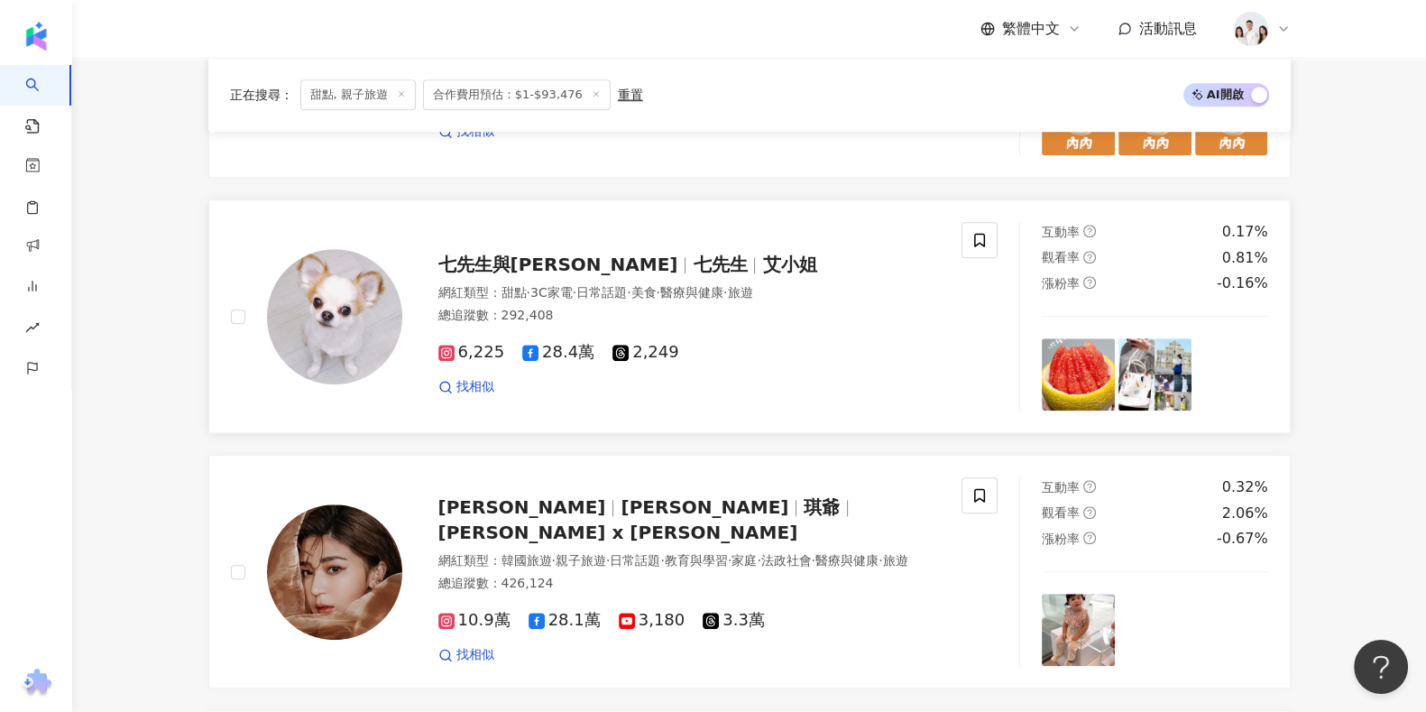
scroll to position [1803, 0]
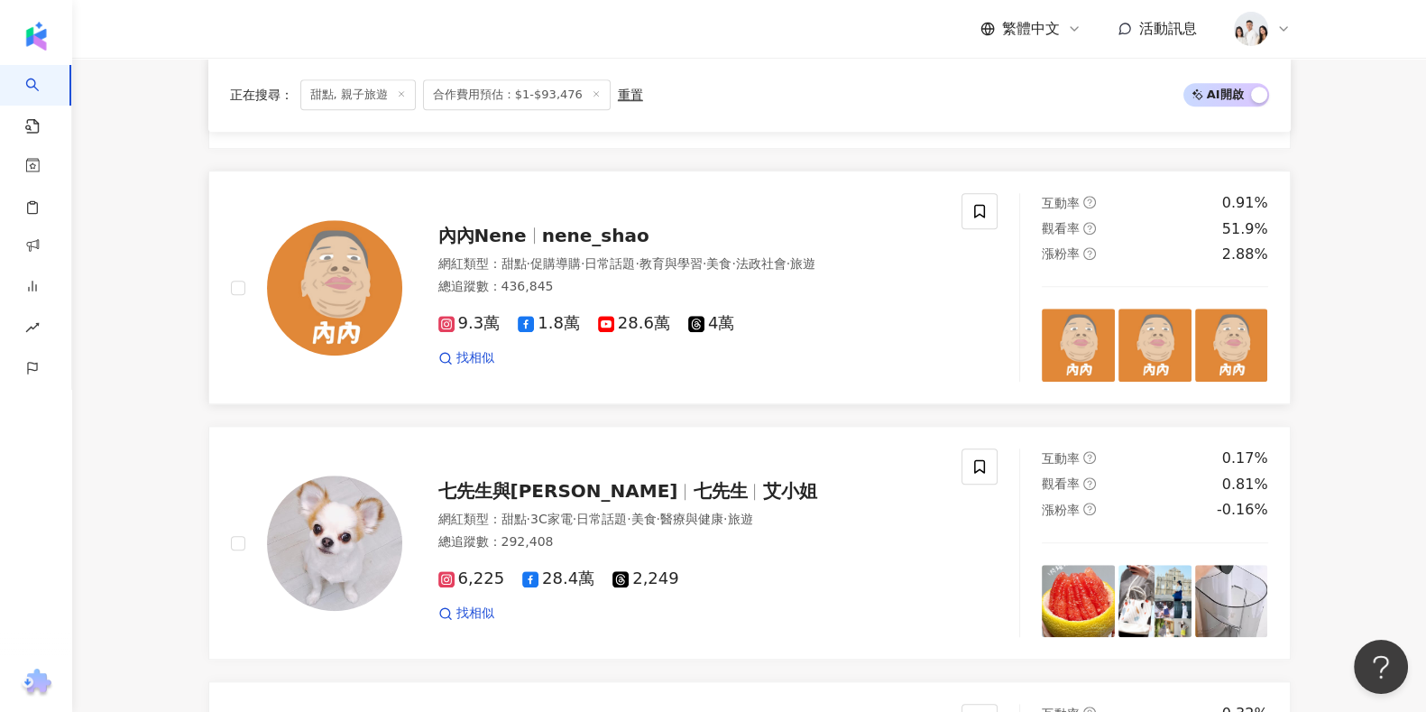
click at [554, 246] on span "nene_shao" at bounding box center [595, 236] width 107 height 22
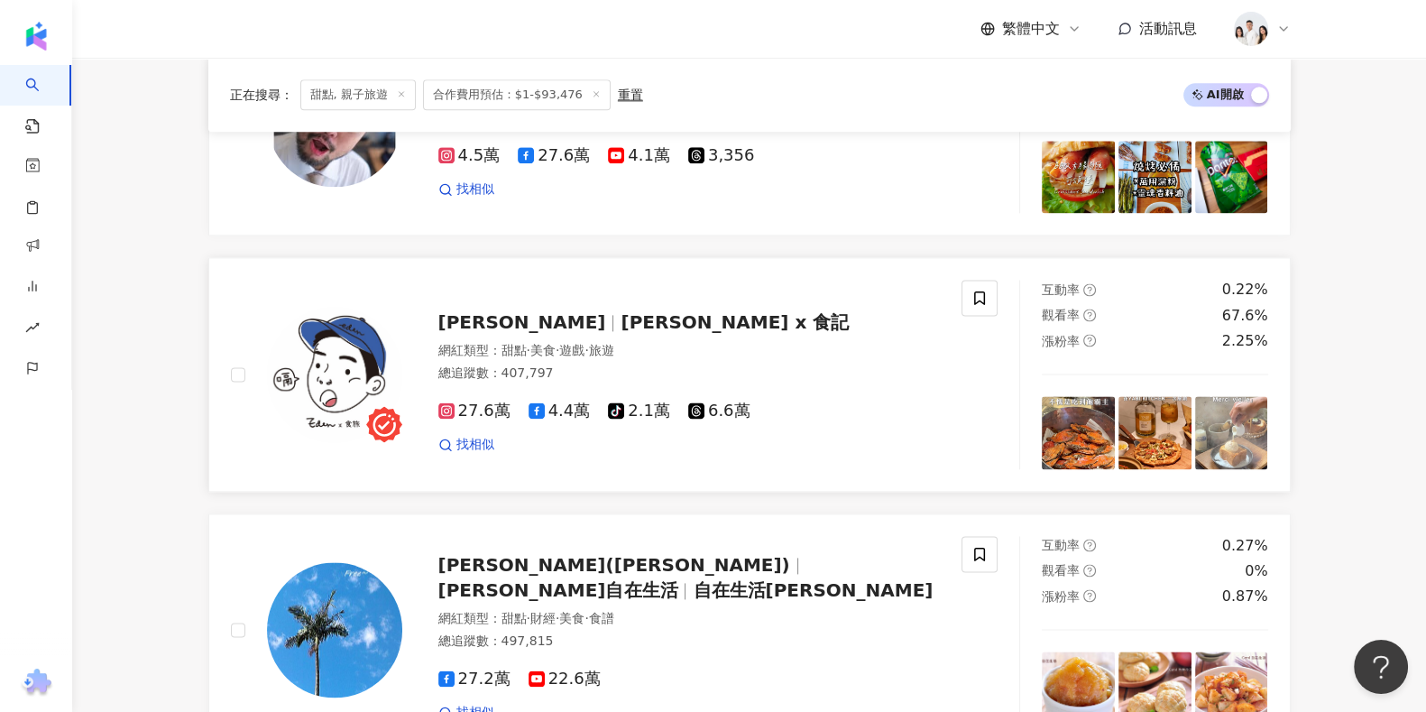
scroll to position [3043, 0]
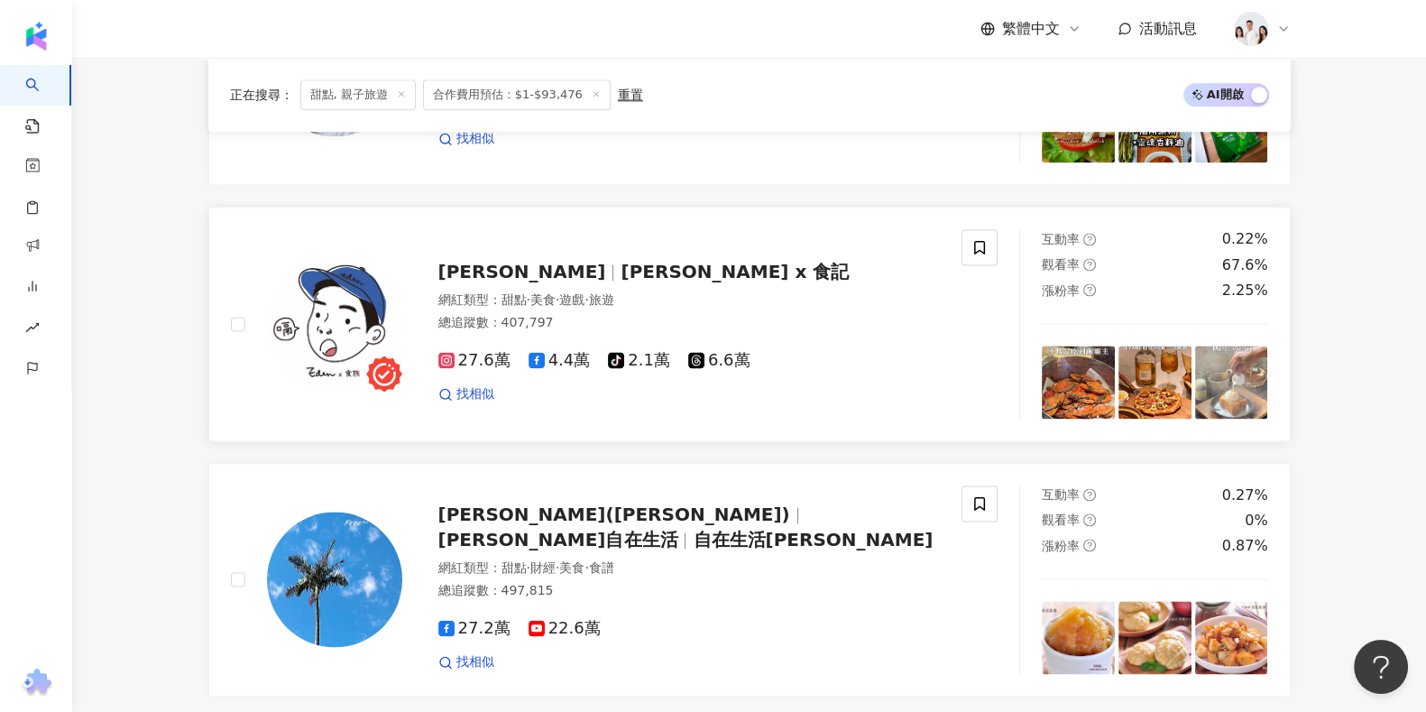
click at [620, 282] on span "Eden Lin x 食記" at bounding box center [734, 272] width 228 height 22
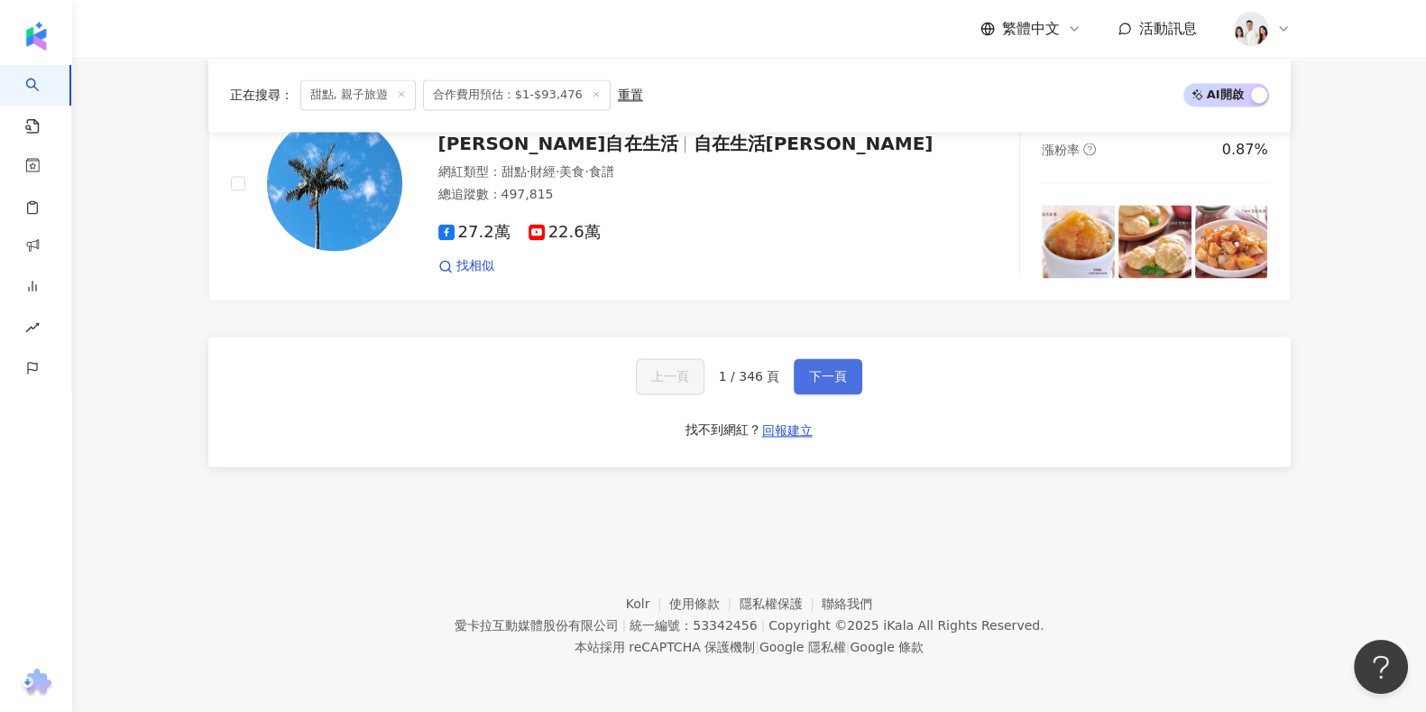
click at [803, 375] on button "下一頁" at bounding box center [828, 376] width 69 height 36
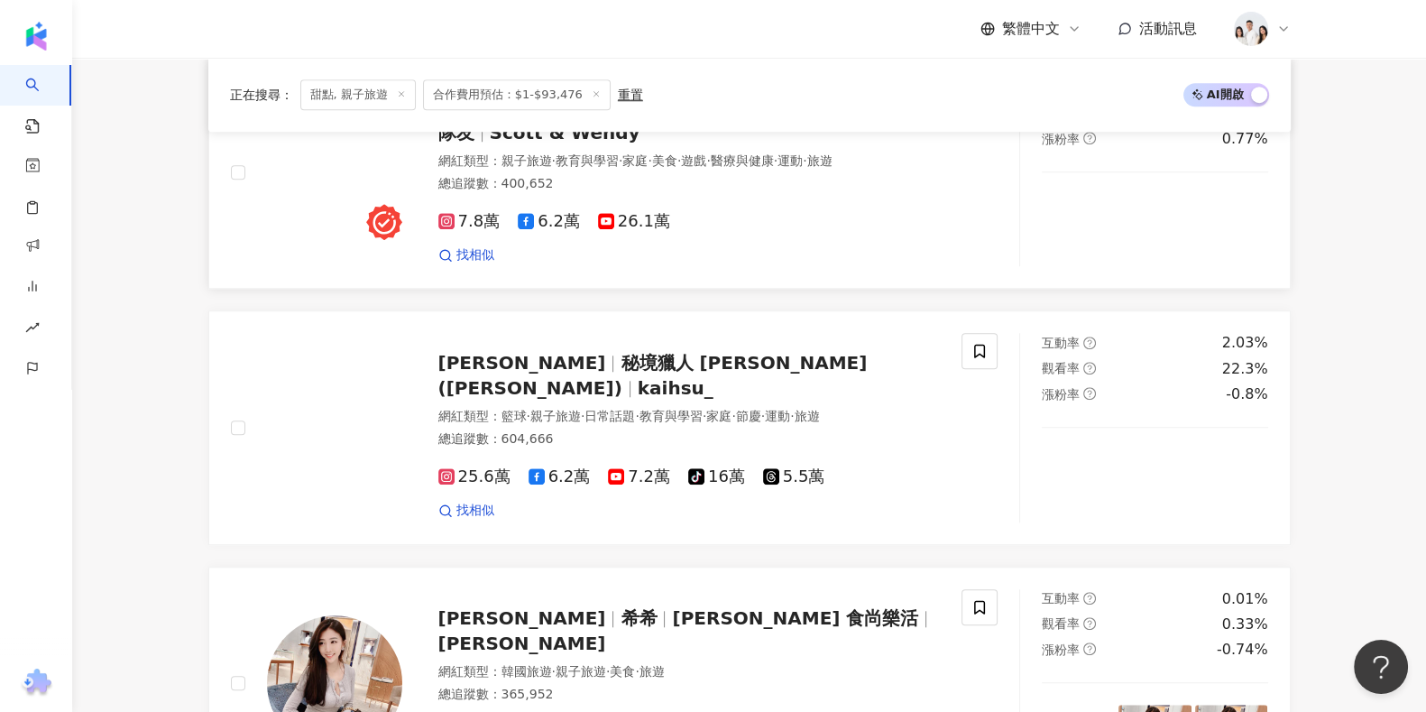
scroll to position [1597, 0]
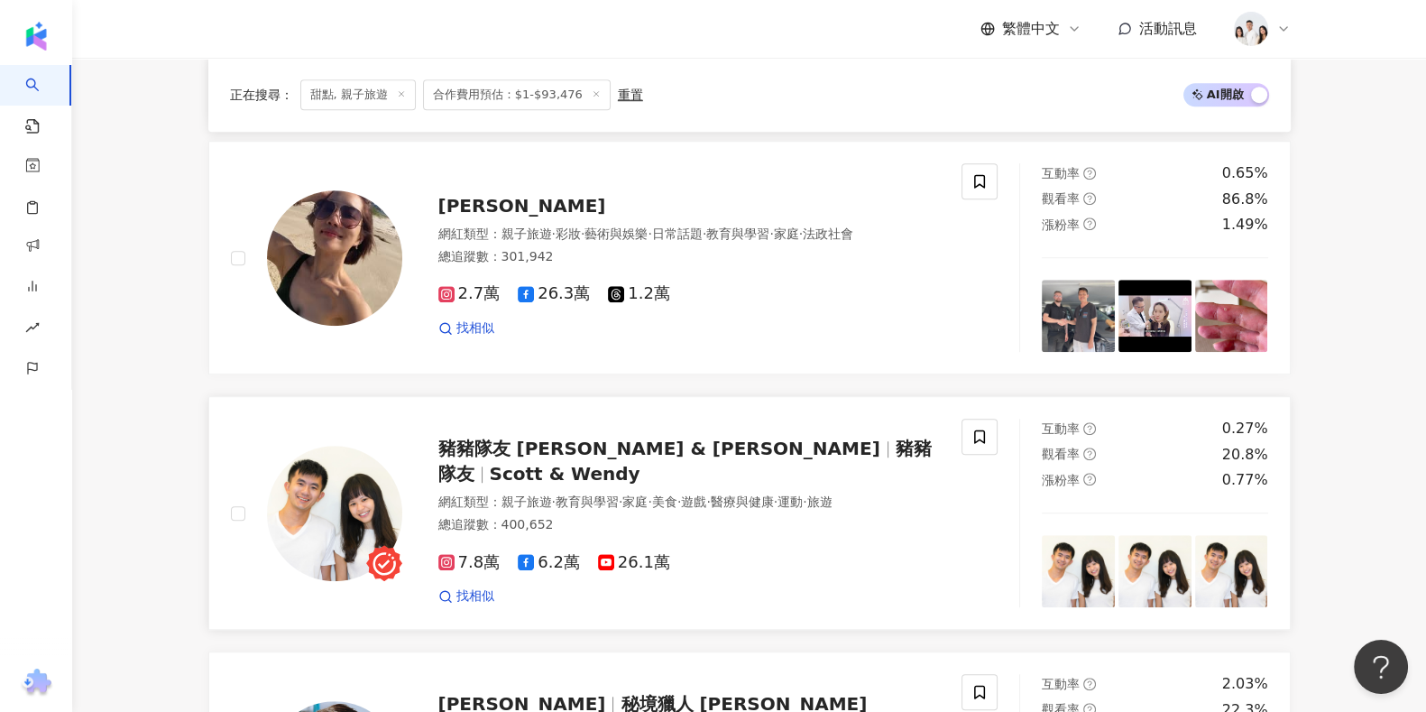
click at [612, 459] on span "豬豬隊友 [PERSON_NAME] & [PERSON_NAME]" at bounding box center [659, 448] width 442 height 22
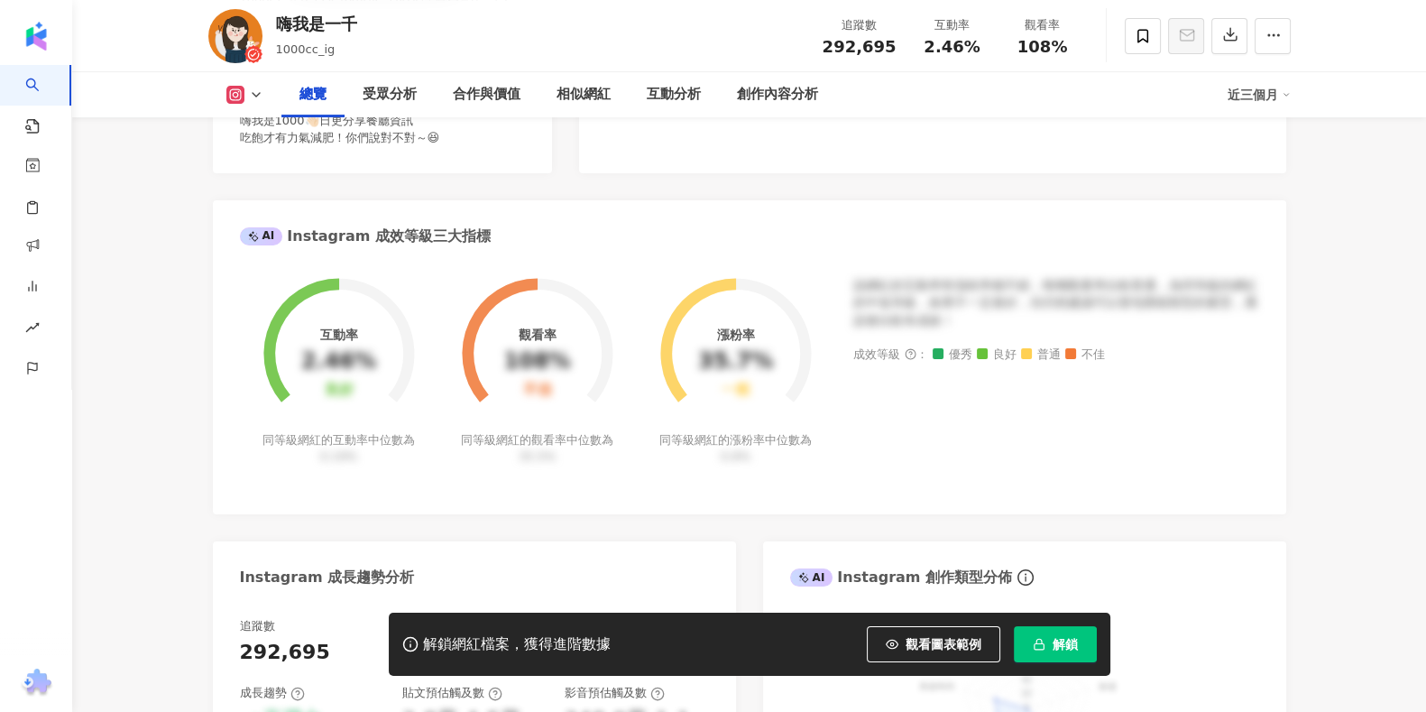
scroll to position [564, 0]
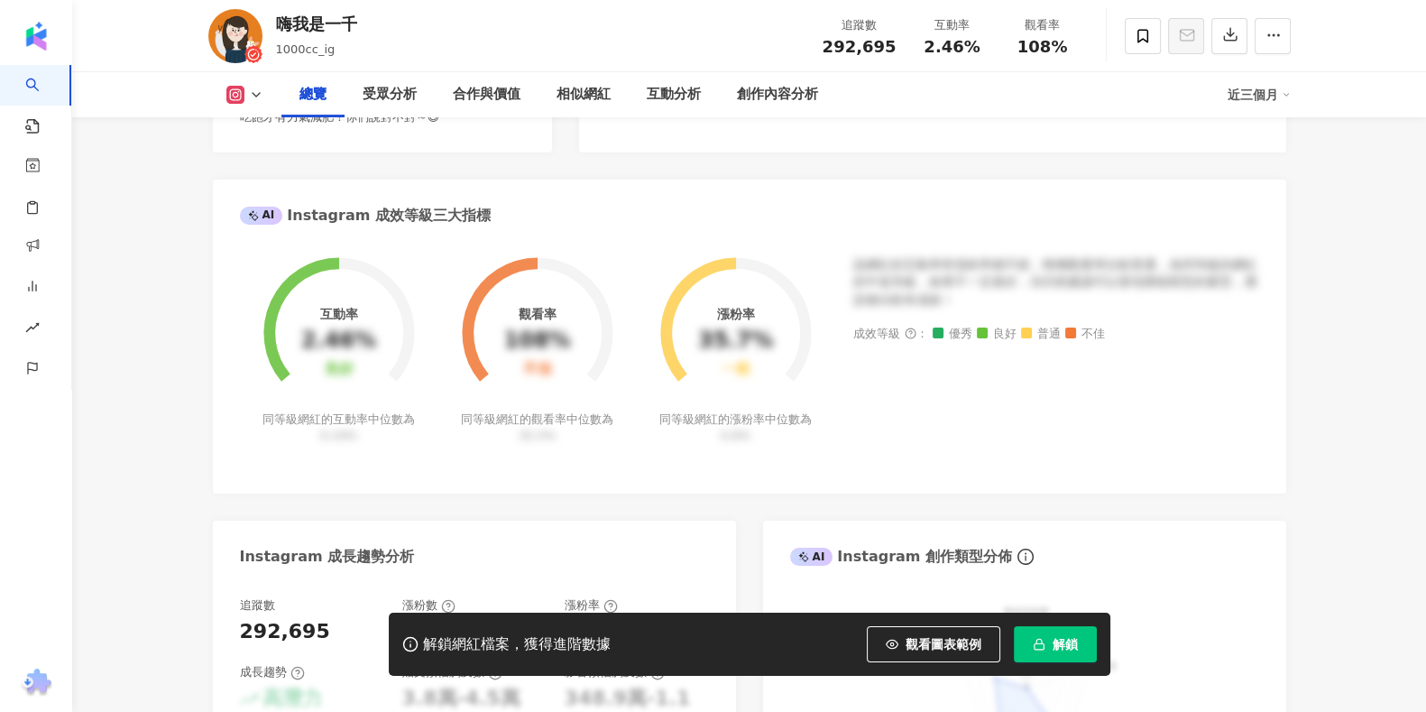
click at [389, 21] on div "https://www.instagram.com/1000cc_ig/" at bounding box center [323, 13] width 131 height 16
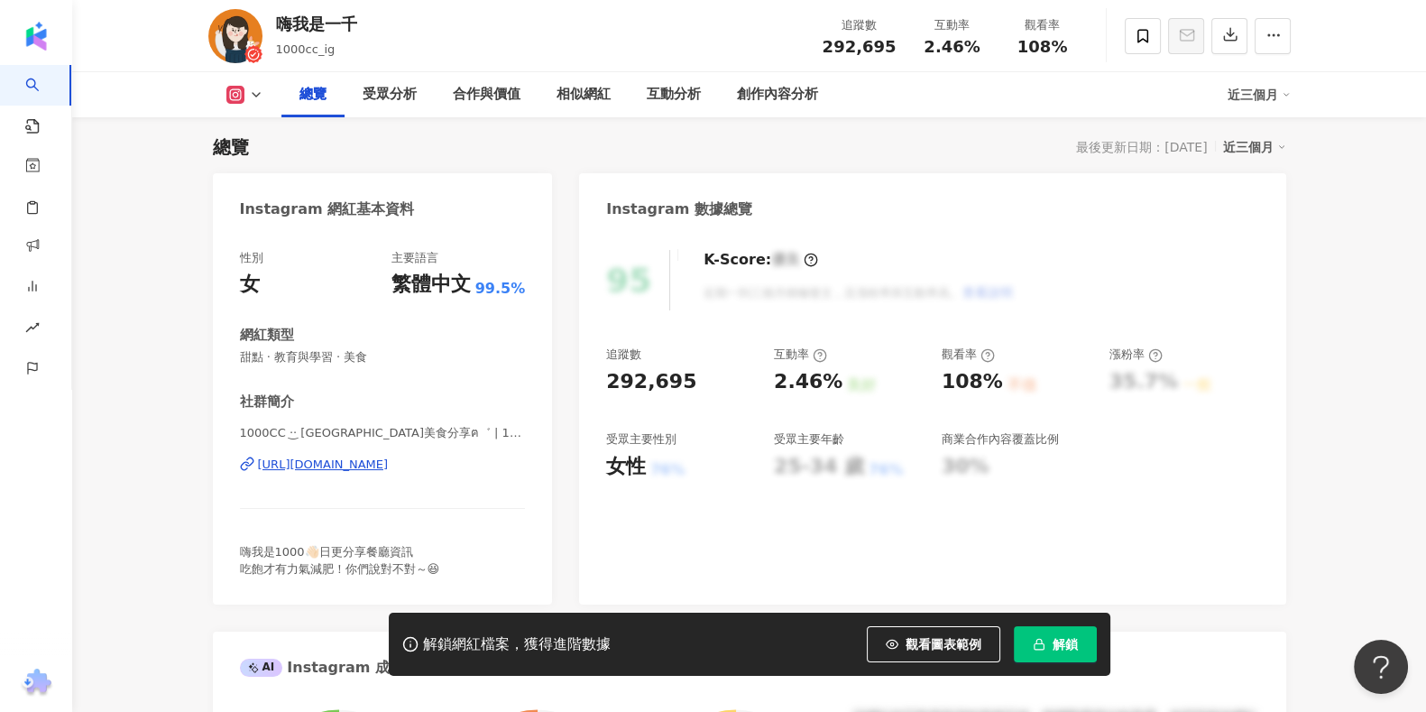
scroll to position [0, 0]
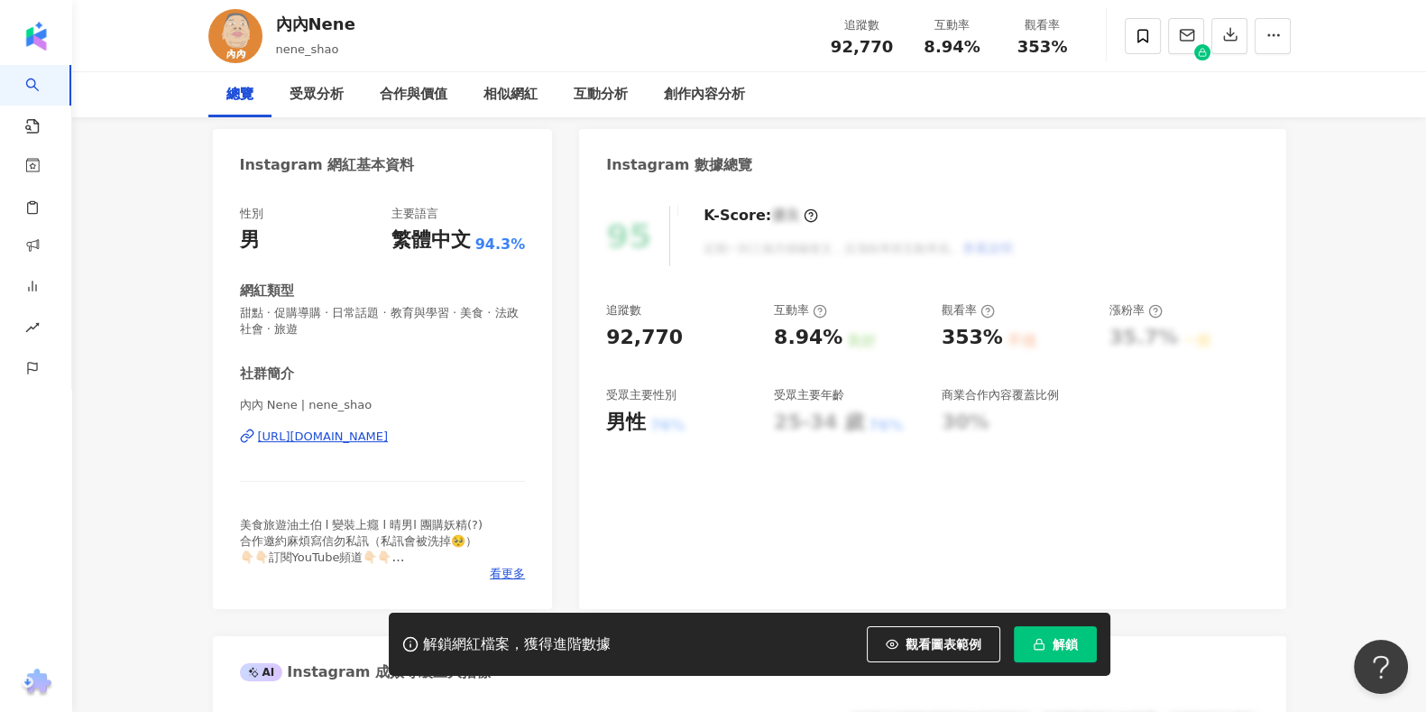
scroll to position [225, 0]
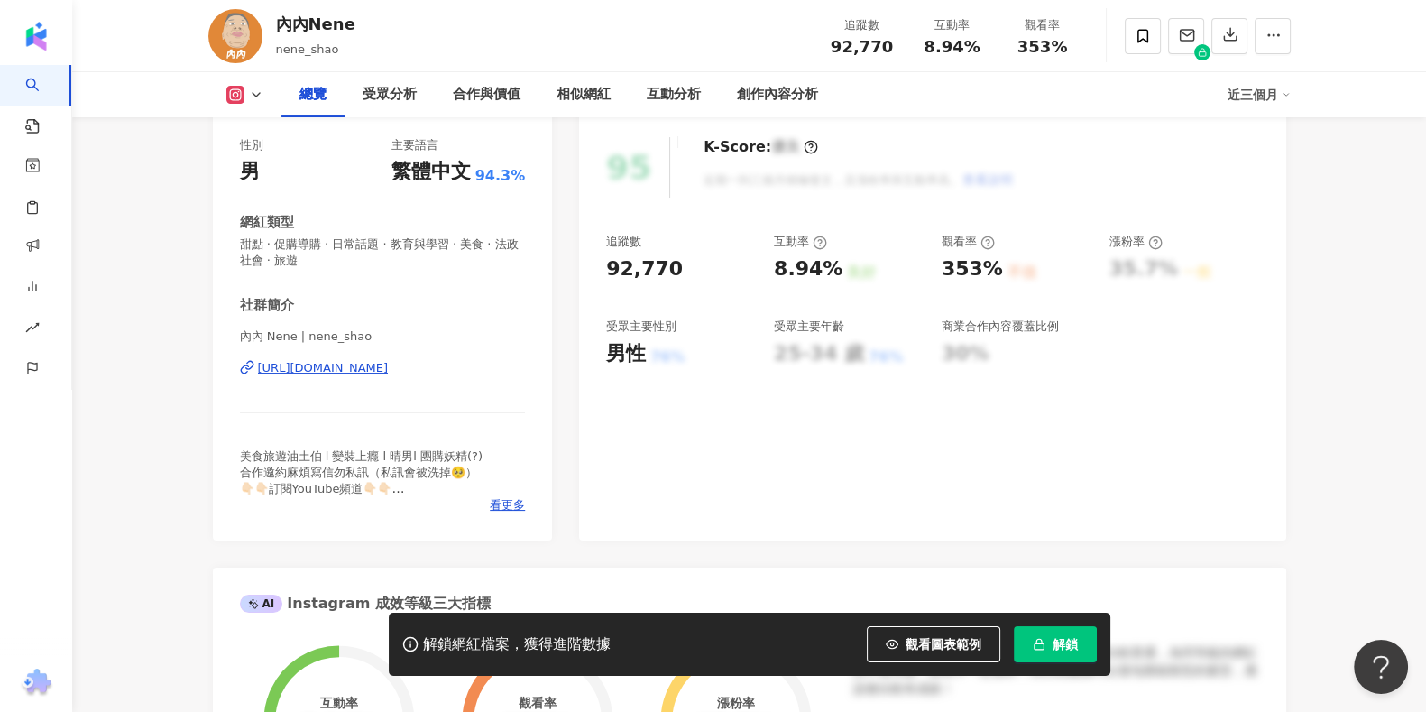
click at [389, 372] on div "https://www.instagram.com/nene_shao/" at bounding box center [323, 368] width 131 height 16
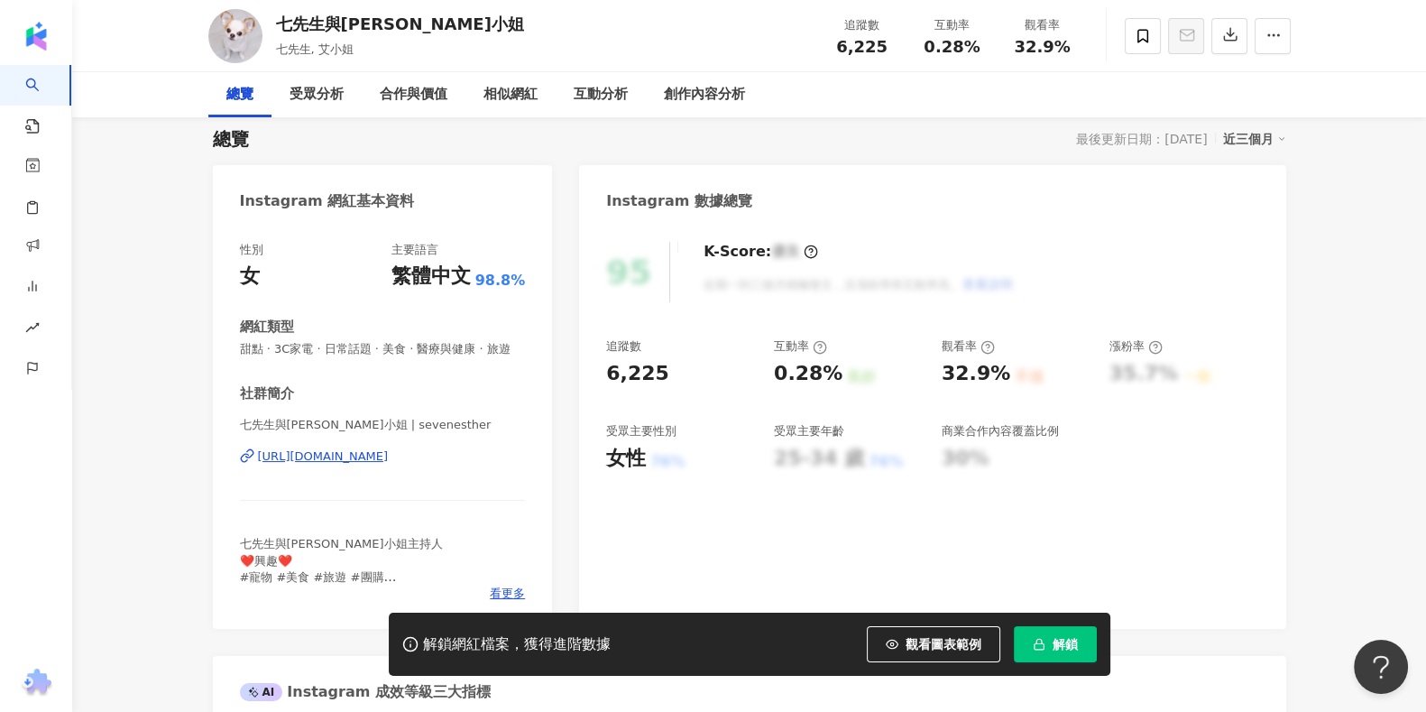
click at [380, 448] on div "https://www.instagram.com/sevenesther/" at bounding box center [323, 456] width 131 height 16
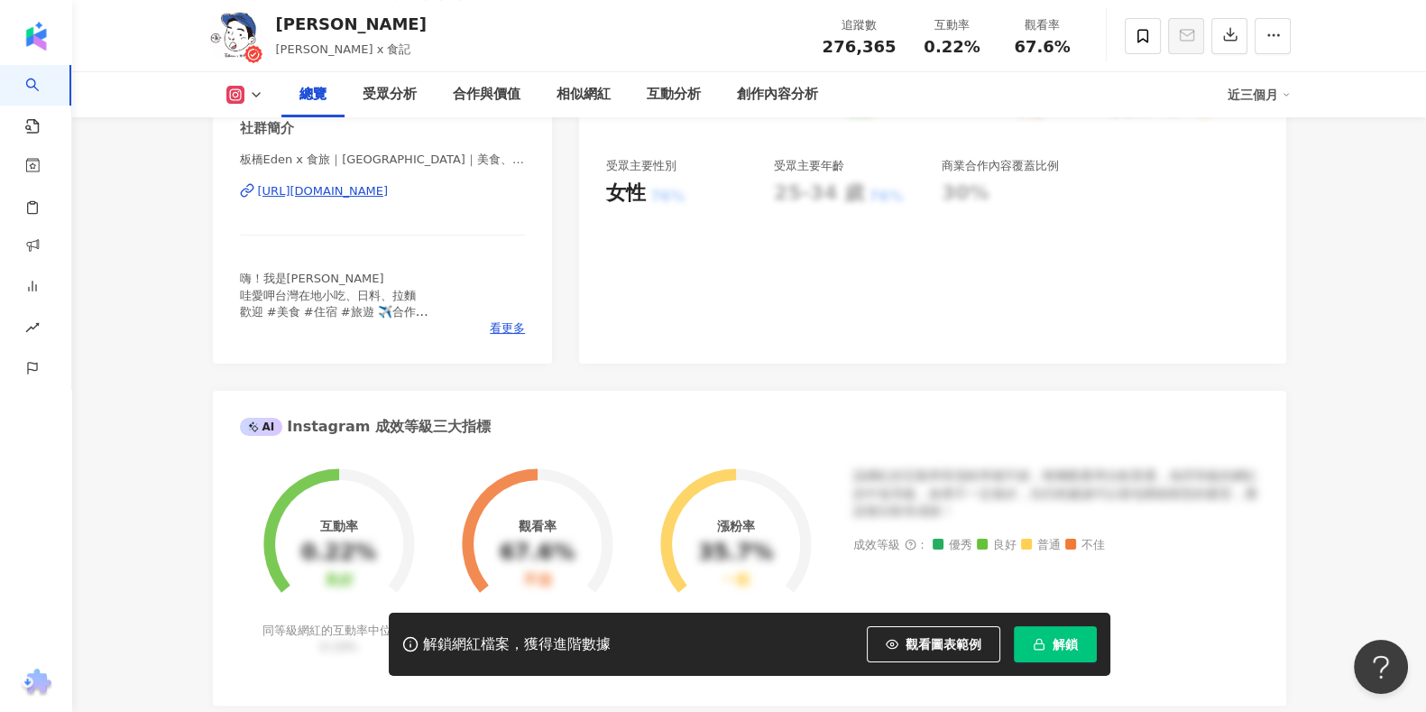
scroll to position [338, 0]
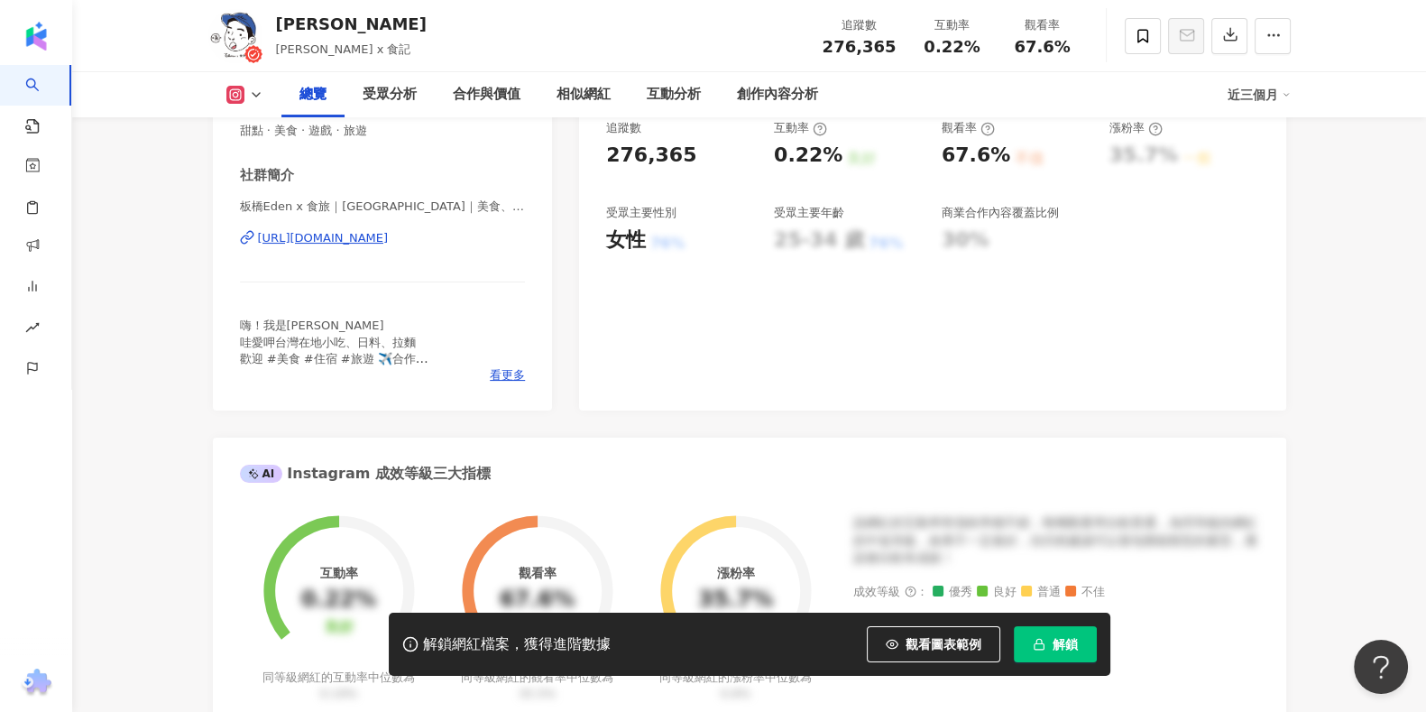
click at [389, 242] on div "https://www.instagram.com/eden_0522/" at bounding box center [323, 238] width 131 height 16
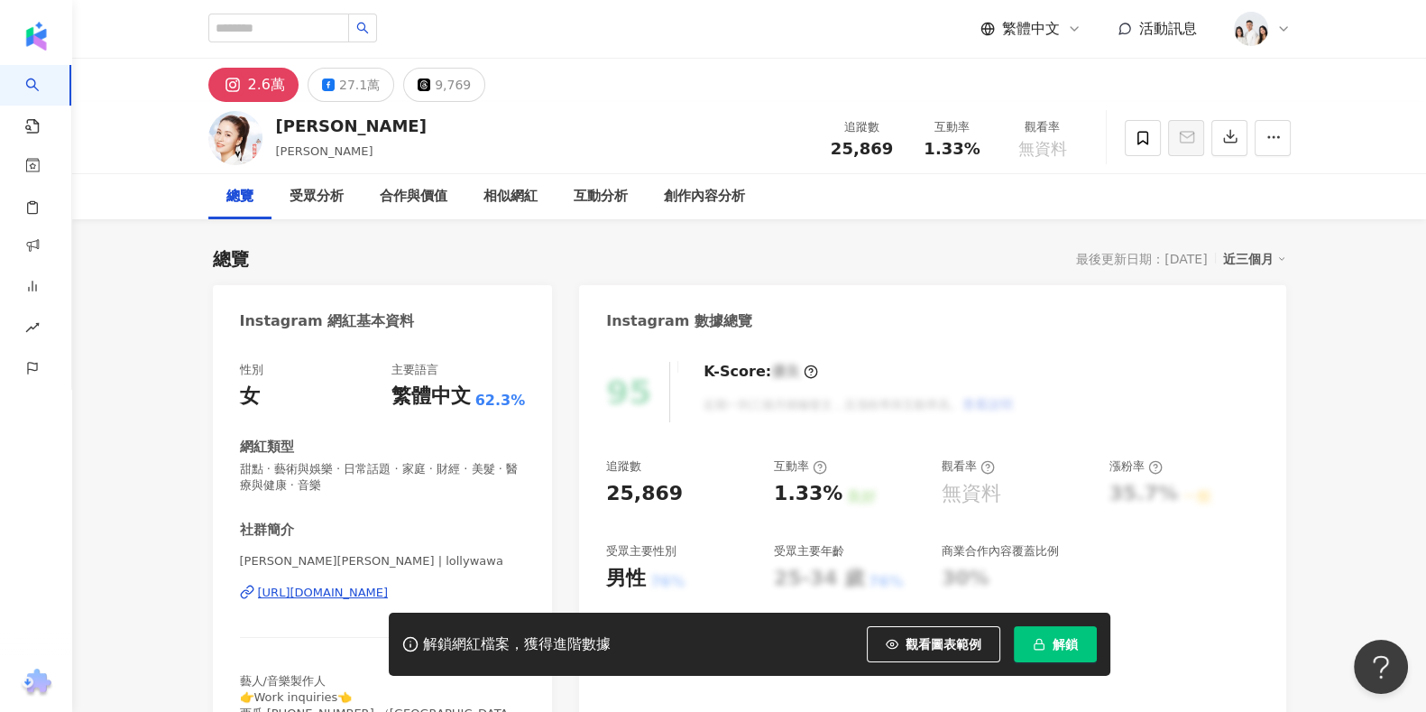
click at [311, 591] on div "https://www.instagram.com/lollywawa/" at bounding box center [323, 592] width 131 height 16
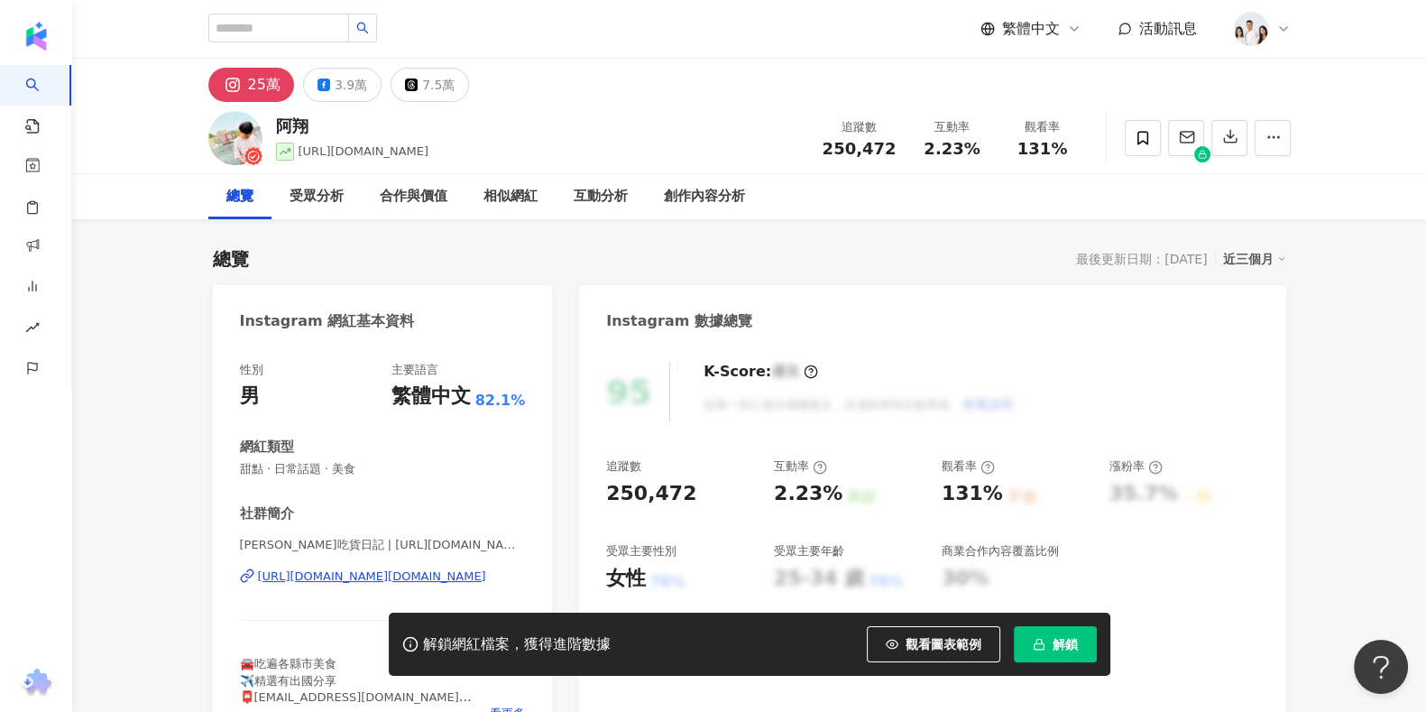
scroll to position [338, 0]
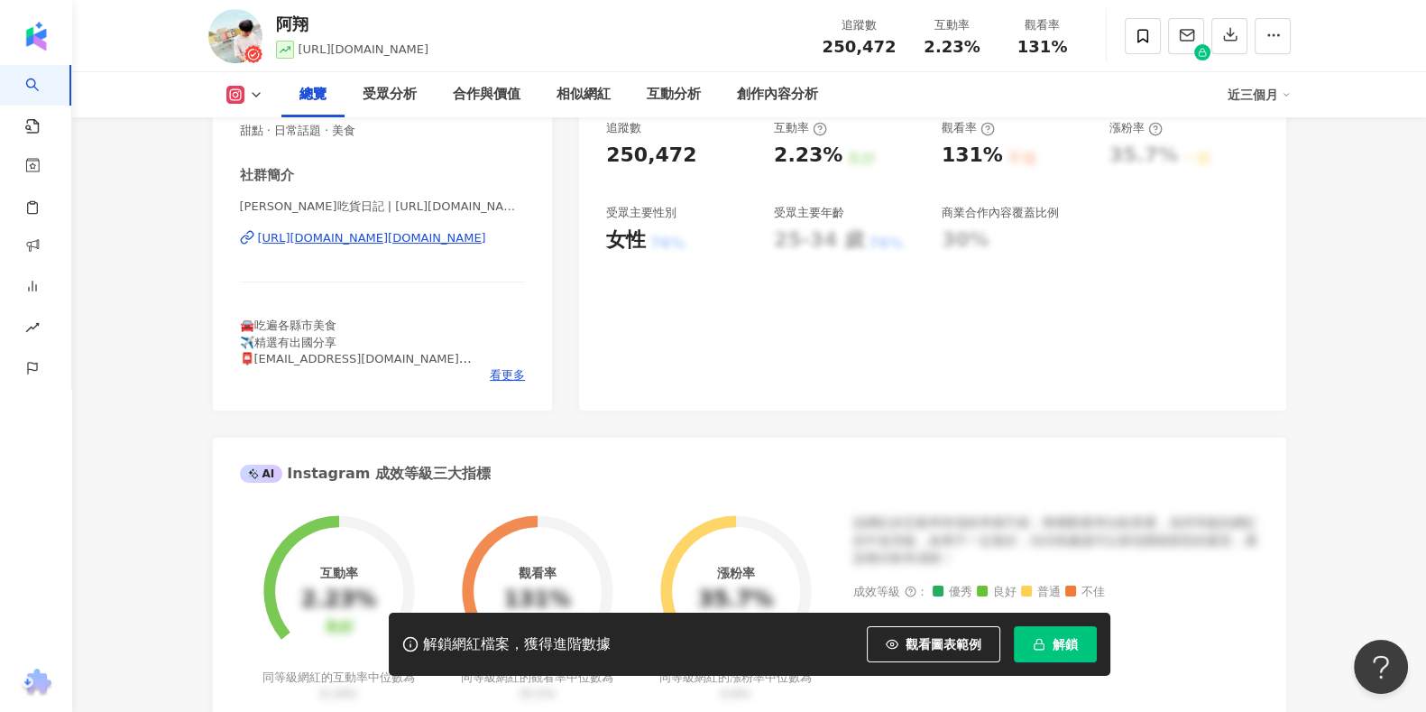
click at [442, 244] on div "https://www.instagram.com/hsiang_food.travel/" at bounding box center [372, 238] width 228 height 16
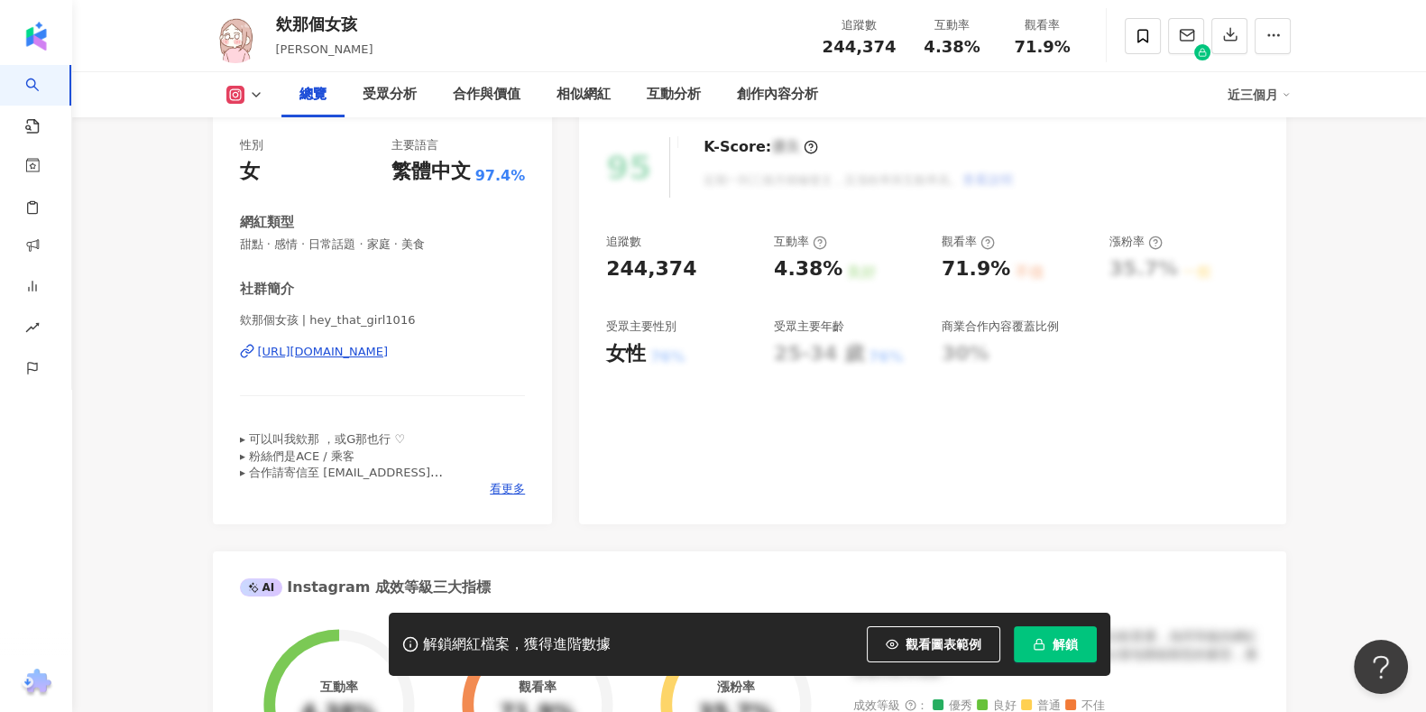
click at [389, 354] on div "https://www.instagram.com/hey_that_girl1016/" at bounding box center [323, 352] width 131 height 16
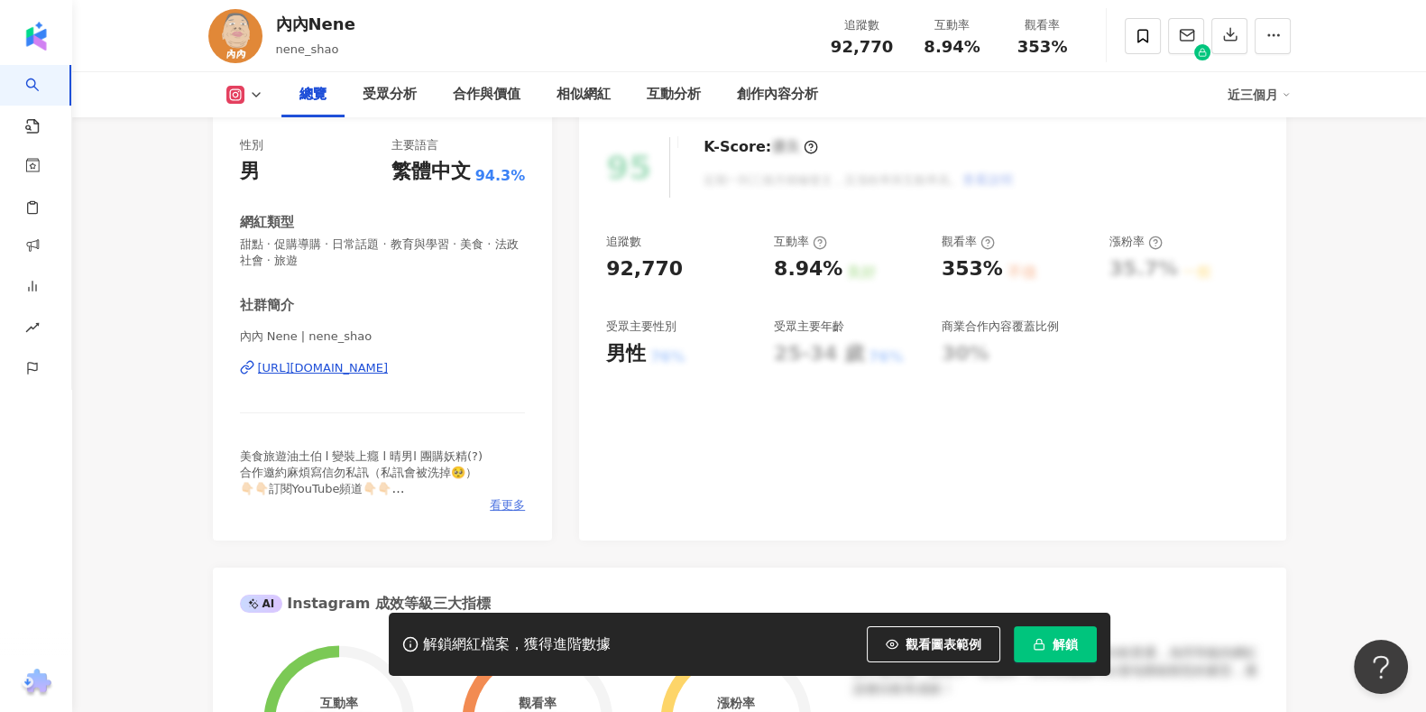
click at [510, 507] on span "看更多" at bounding box center [507, 505] width 35 height 16
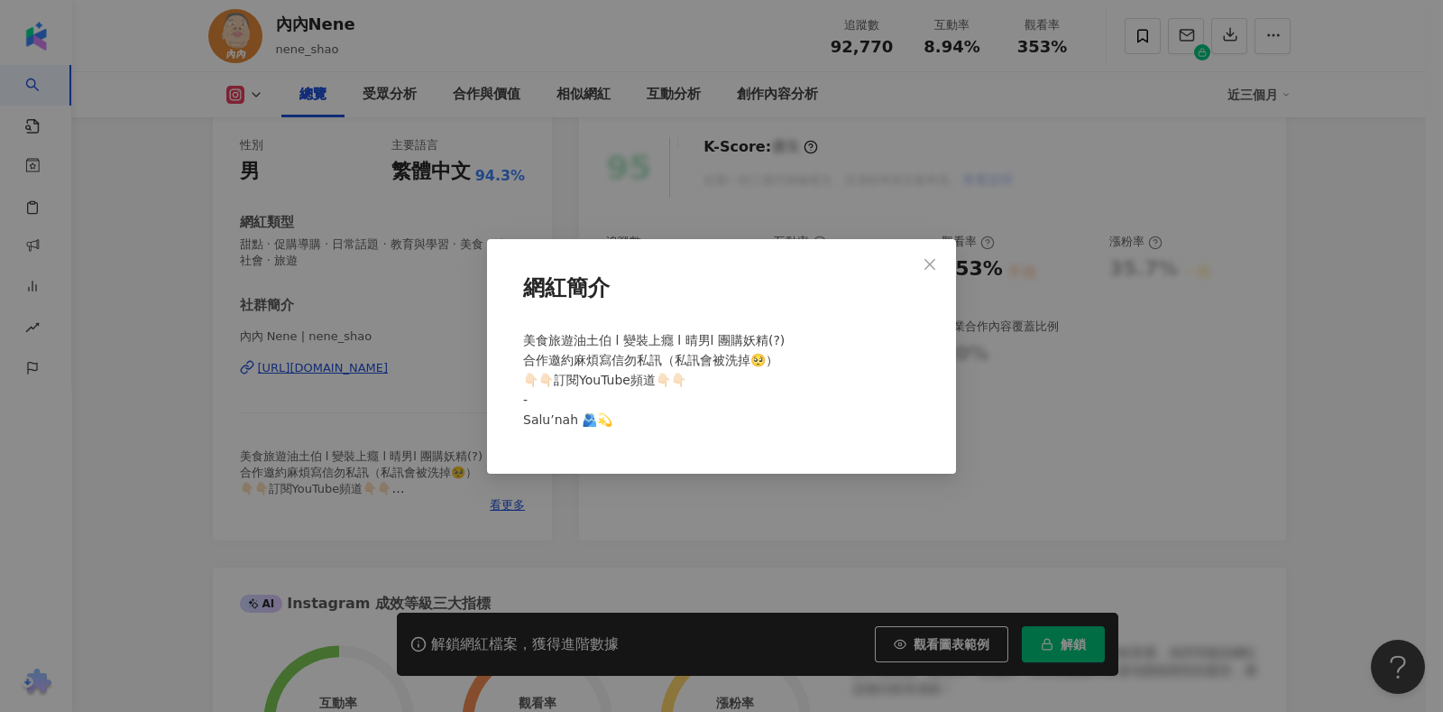
click at [907, 330] on div "美食旅遊油土伯 l 變裝上癮 l 晴男l 團購妖精(?) 合作邀約麻煩寫信勿私訊（私訊會被洗掉🥺） 👇🏻👇🏻訂閱YouTube頻道👇🏻👇🏻 - Salu’na…" at bounding box center [721, 387] width 411 height 129
click at [443, 459] on div "網紅簡介 美食旅遊油土伯 l 變裝上癮 l 晴男l 團購妖精(?) 合作邀約麻煩寫信勿私訊（私訊會被洗掉🥺） 👇🏻👇🏻訂閱YouTube頻道👇🏻👇🏻 - Sa…" at bounding box center [721, 356] width 1443 height 712
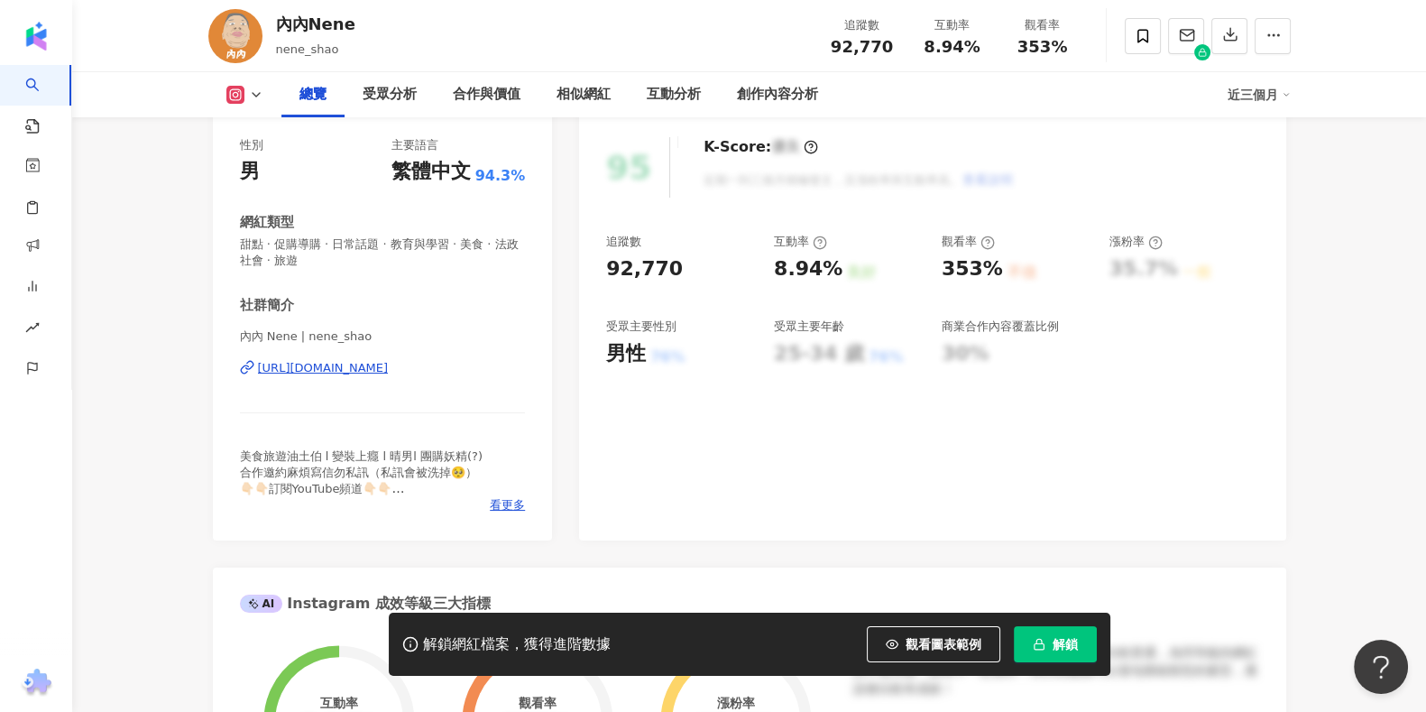
click at [389, 366] on div "https://www.instagram.com/nene_shao/" at bounding box center [323, 368] width 131 height 16
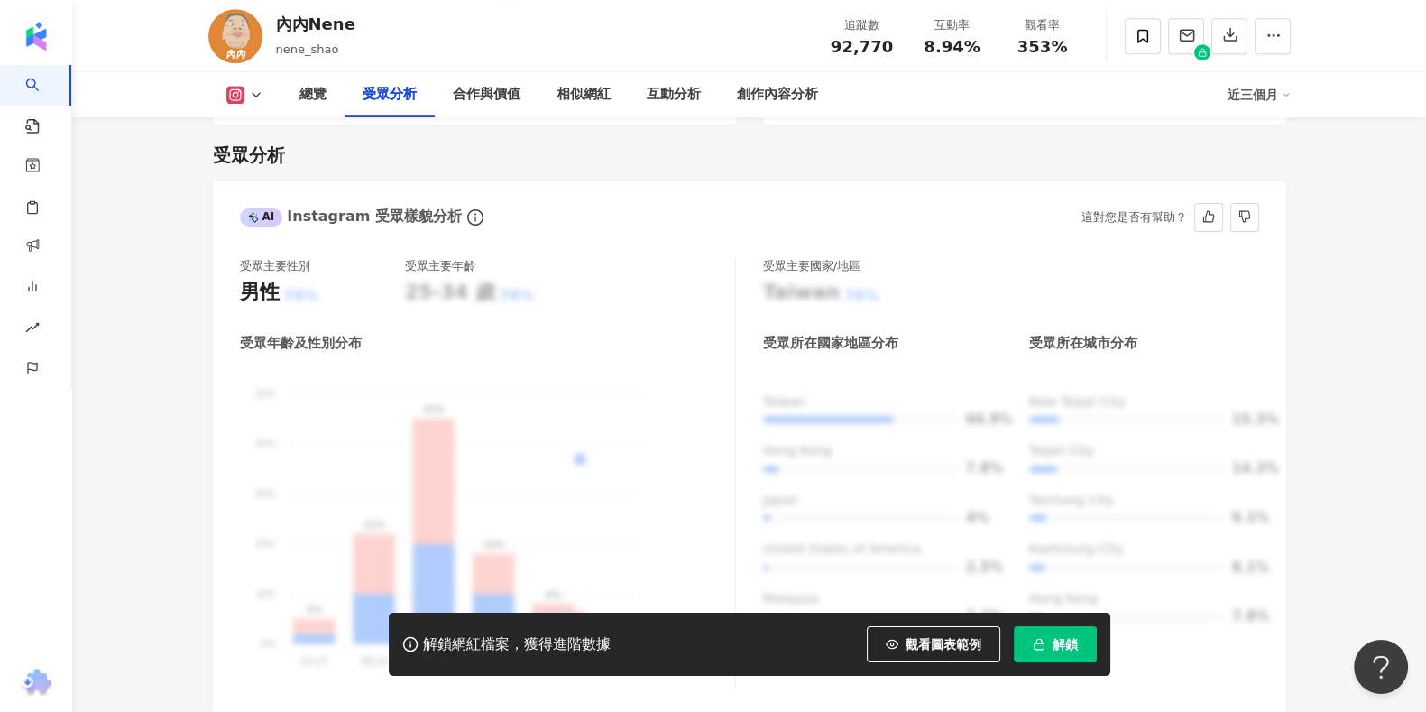
scroll to position [1803, 0]
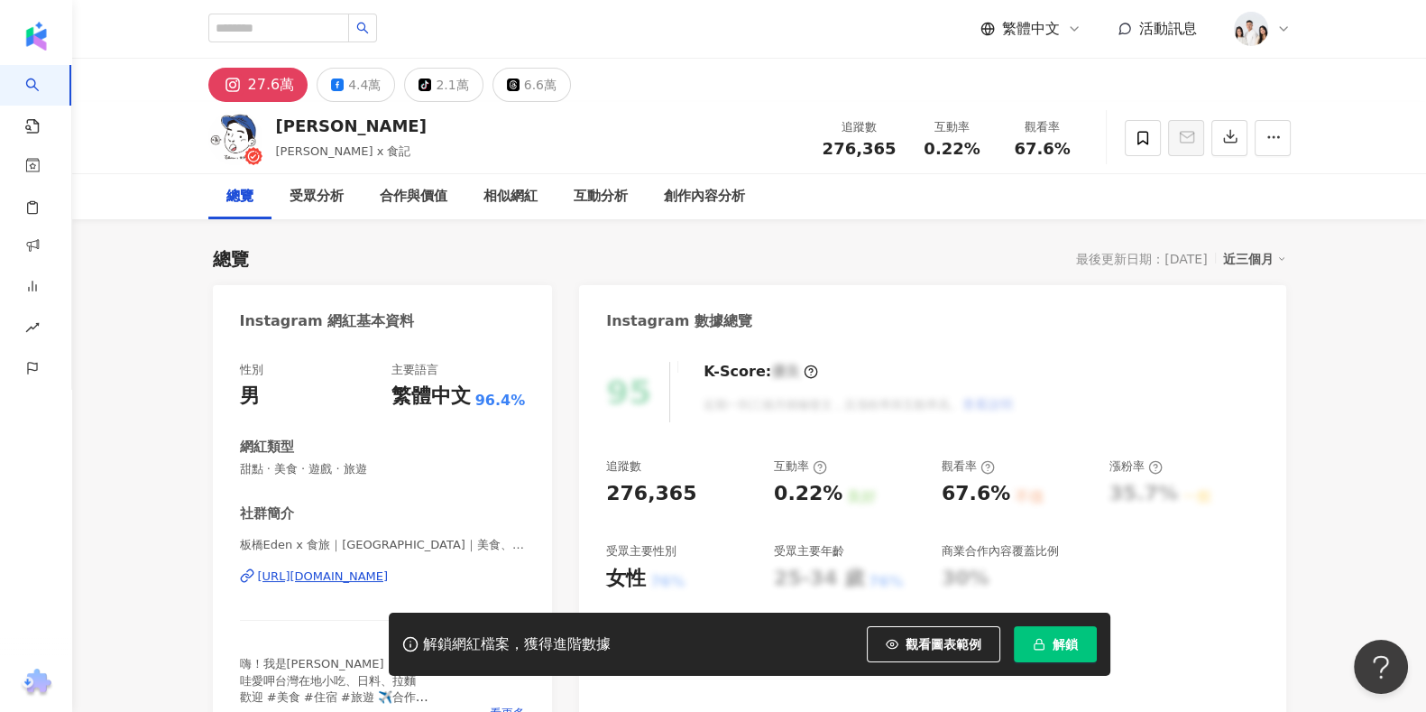
click at [338, 573] on div "https://www.instagram.com/eden_0522/" at bounding box center [323, 576] width 131 height 16
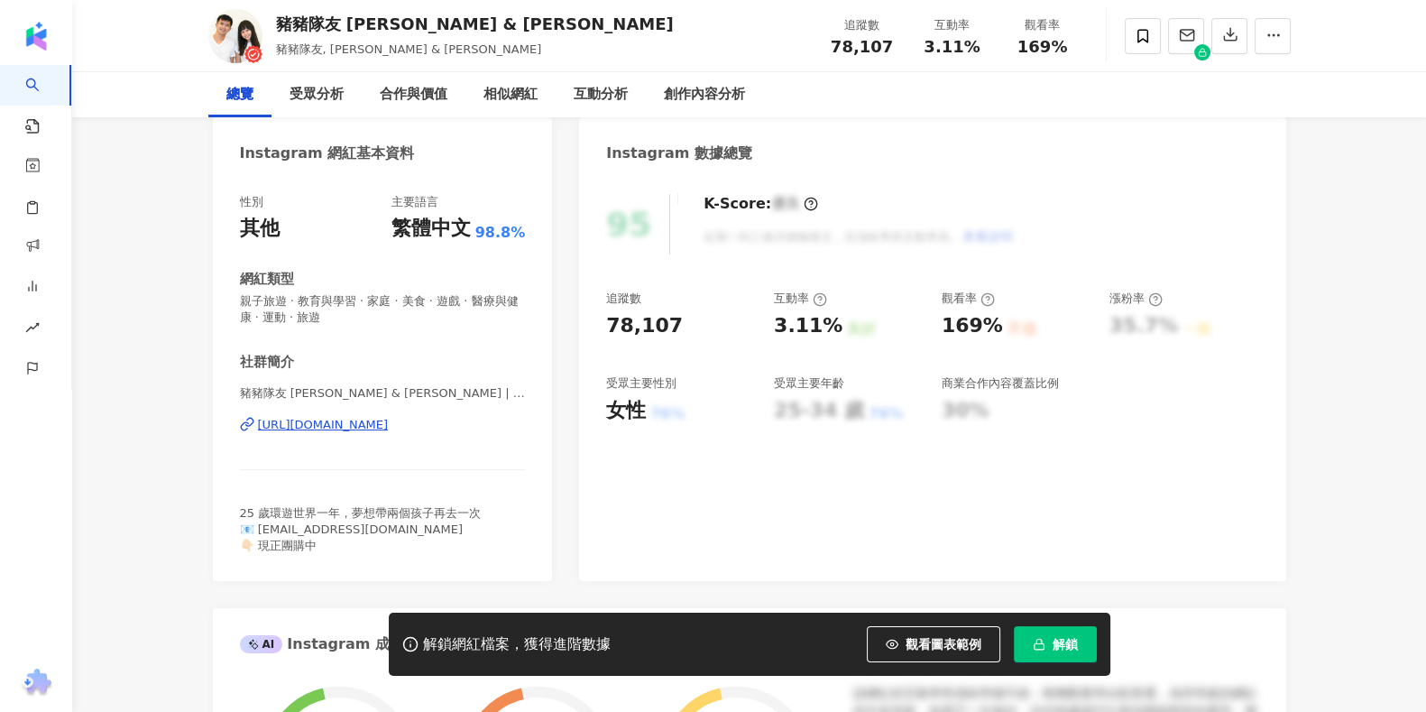
scroll to position [225, 0]
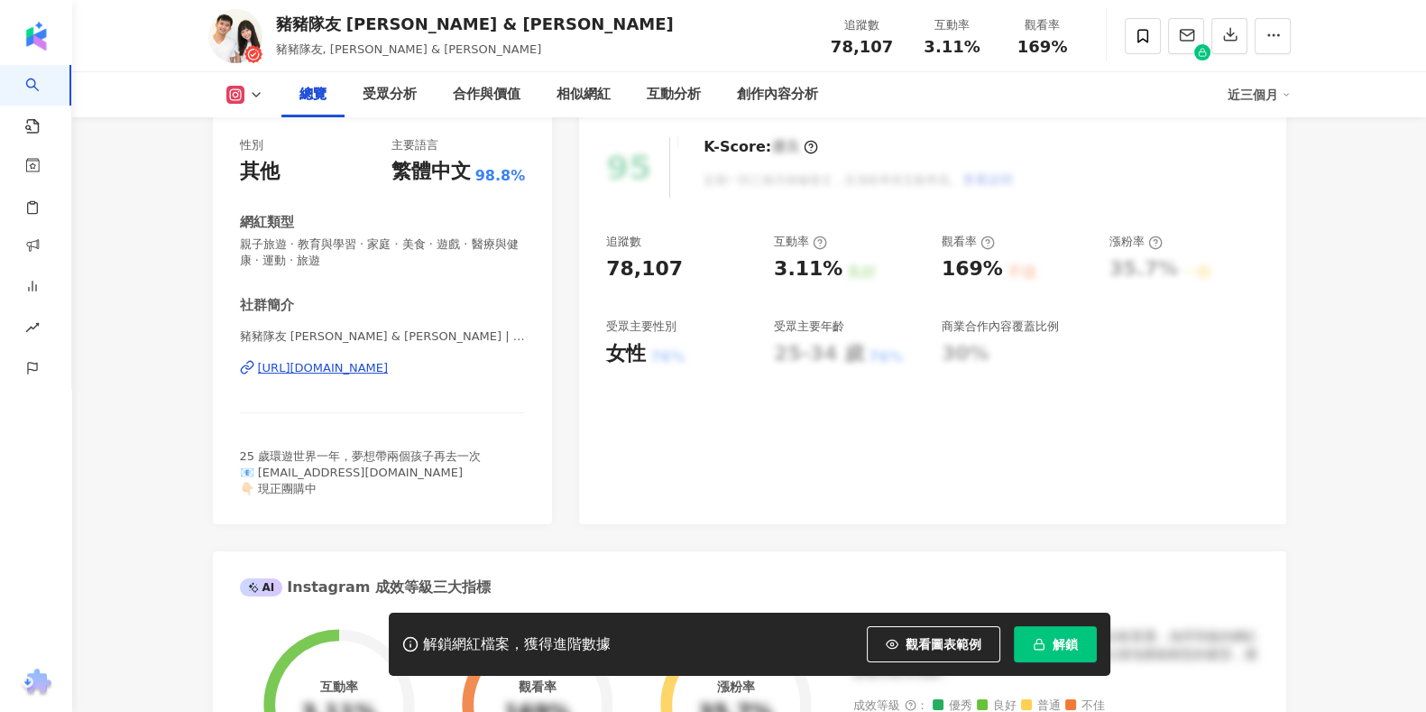
click at [389, 368] on div "[URL][DOMAIN_NAME]" at bounding box center [323, 368] width 131 height 16
